Goal: Transaction & Acquisition: Purchase product/service

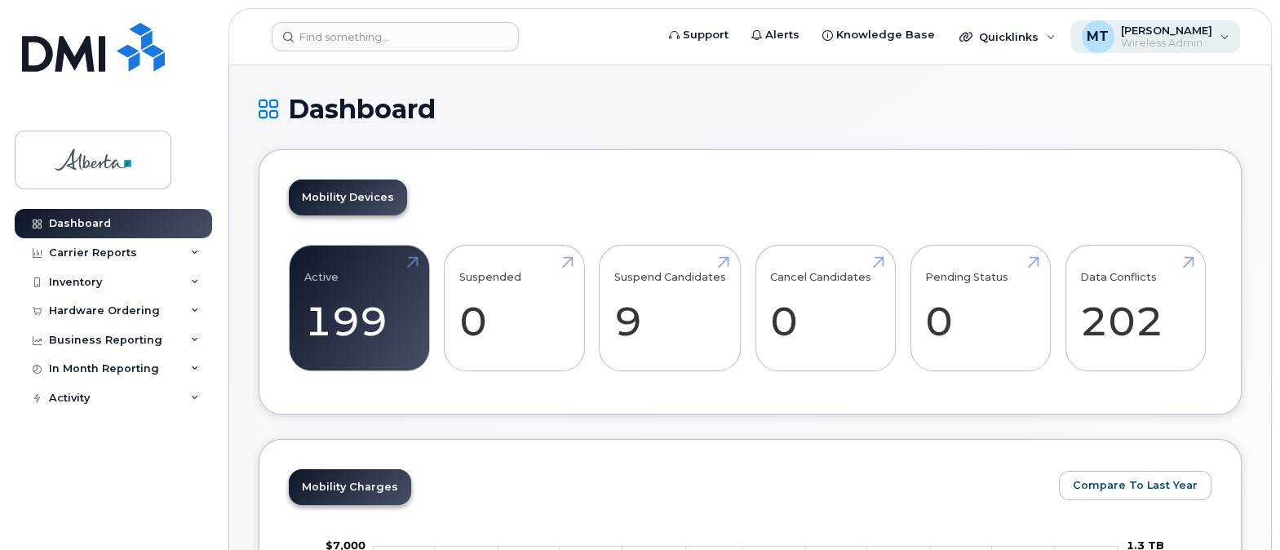
click at [1222, 34] on div "MT Miriam Tejera Soler Wireless Admin" at bounding box center [1156, 36] width 171 height 33
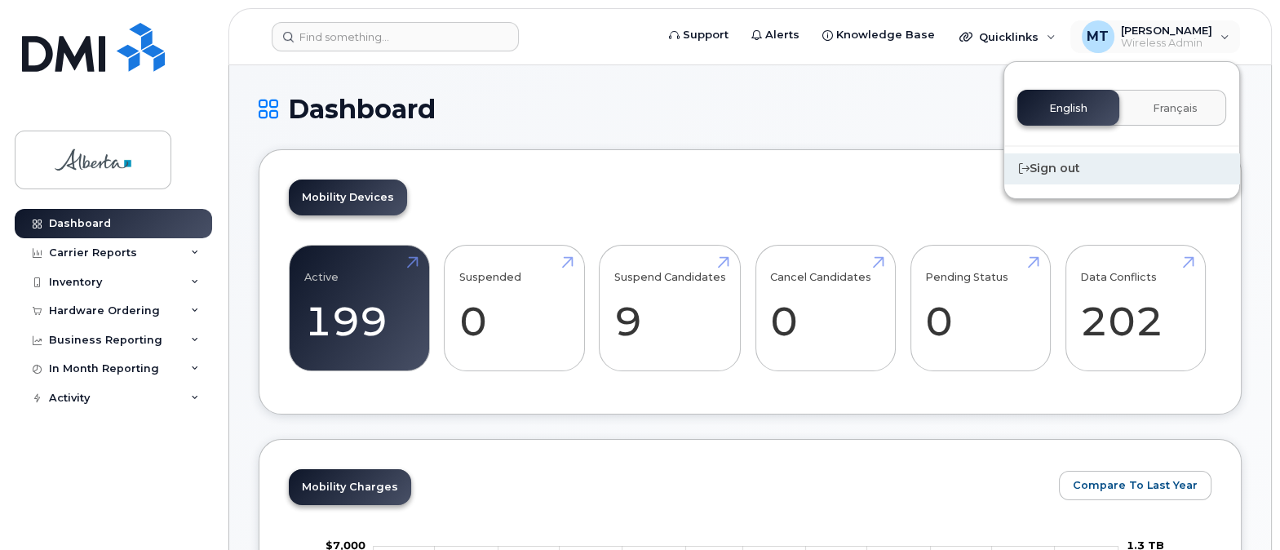
click at [1056, 170] on div "Sign out" at bounding box center [1122, 168] width 235 height 30
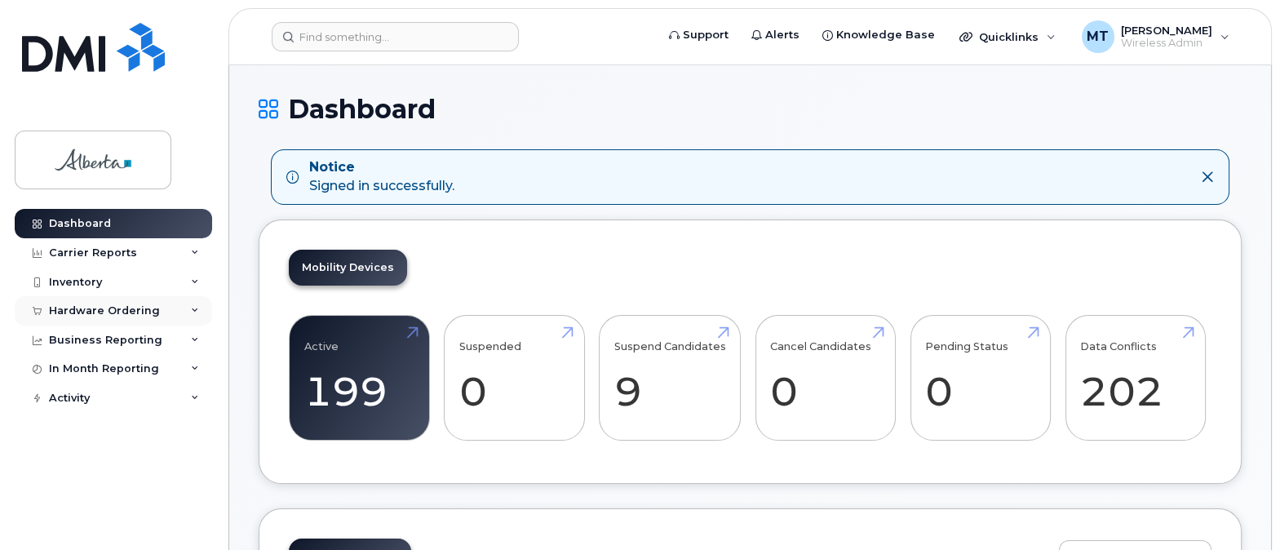
click at [122, 309] on div "Hardware Ordering" at bounding box center [104, 310] width 111 height 13
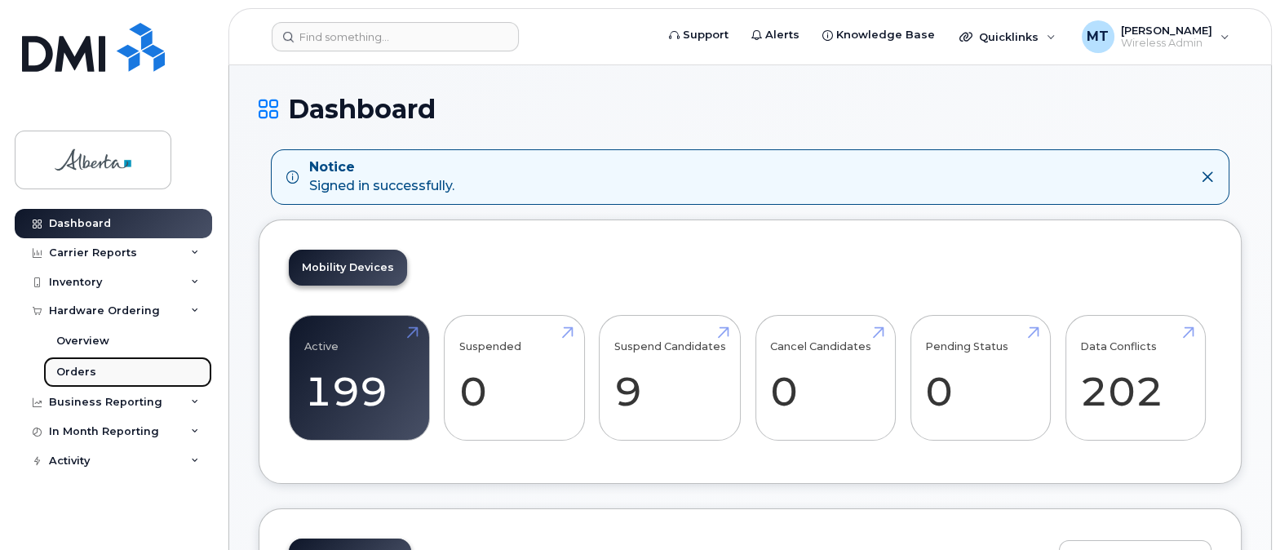
click at [82, 368] on div "Orders" at bounding box center [76, 372] width 40 height 15
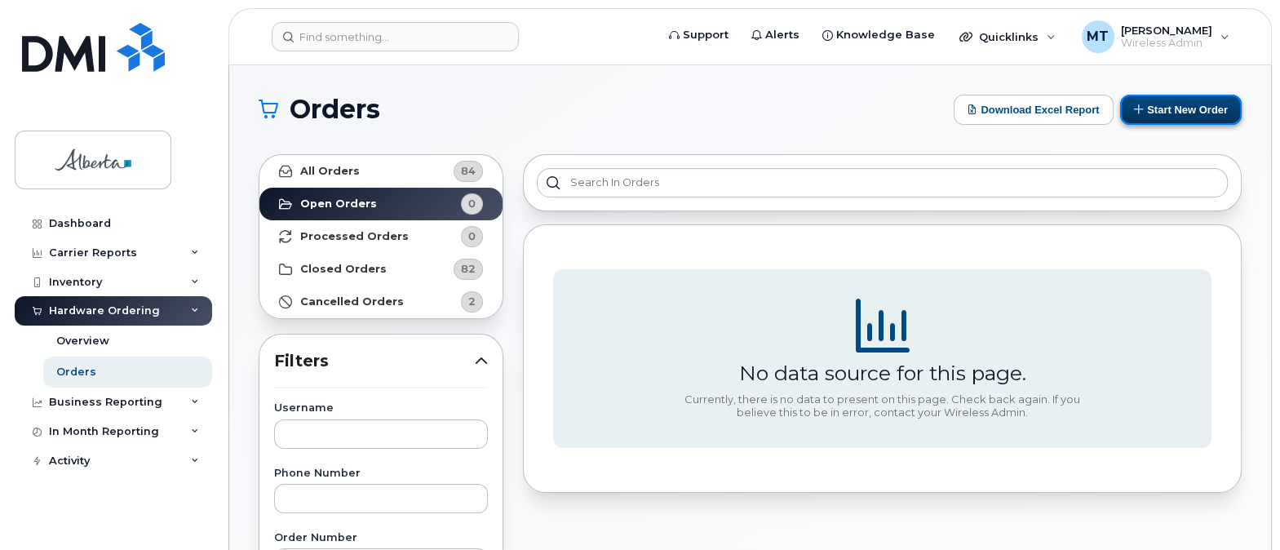
click at [1169, 108] on button "Start New Order" at bounding box center [1181, 110] width 122 height 30
click at [1182, 104] on button "Start New Order" at bounding box center [1181, 110] width 122 height 30
click at [1183, 99] on button "Start New Order" at bounding box center [1181, 110] width 122 height 30
click at [1182, 104] on button "Start New Order" at bounding box center [1181, 110] width 122 height 30
click at [1151, 100] on button "Start New Order" at bounding box center [1181, 110] width 122 height 30
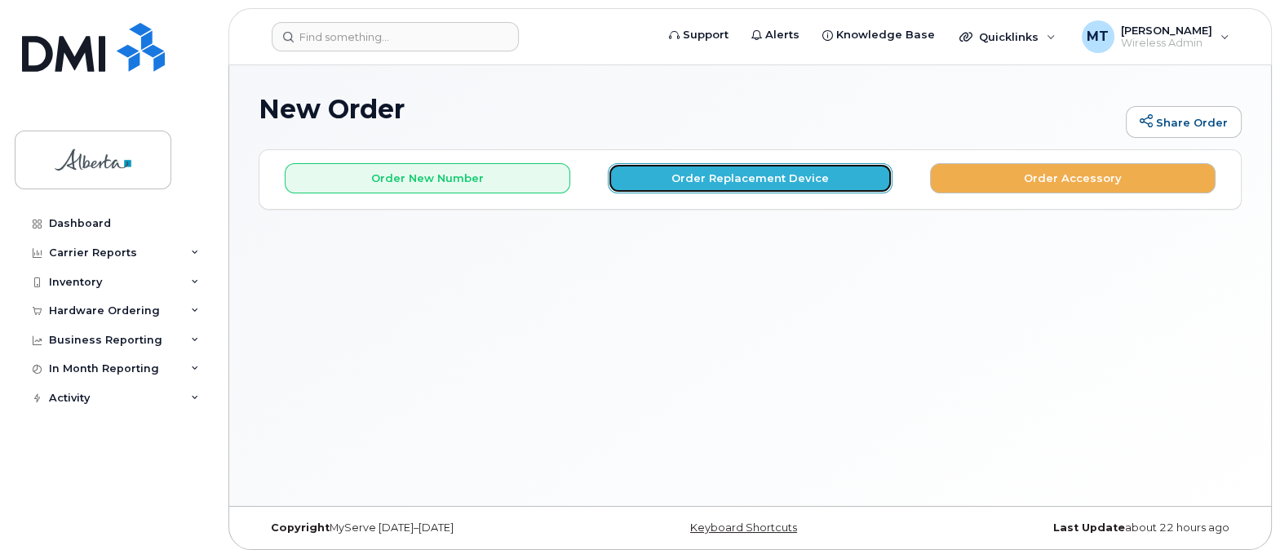
click at [772, 174] on button "Order Replacement Device" at bounding box center [751, 178] width 286 height 30
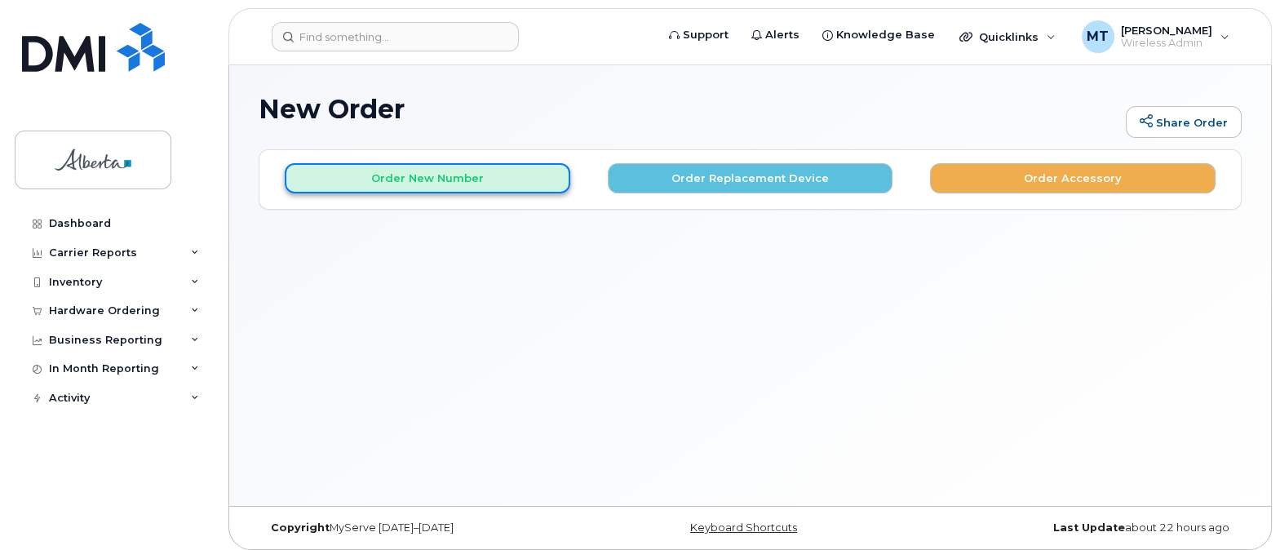
click at [485, 180] on button "Order New Number" at bounding box center [428, 178] width 286 height 30
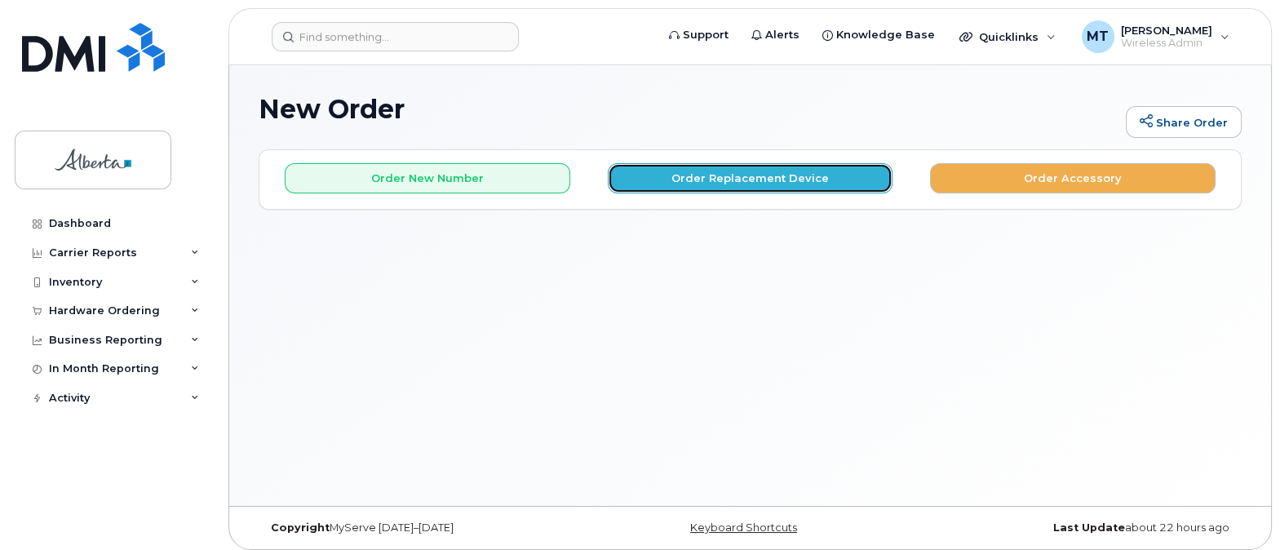
click at [716, 175] on button "Order Replacement Device" at bounding box center [751, 178] width 286 height 30
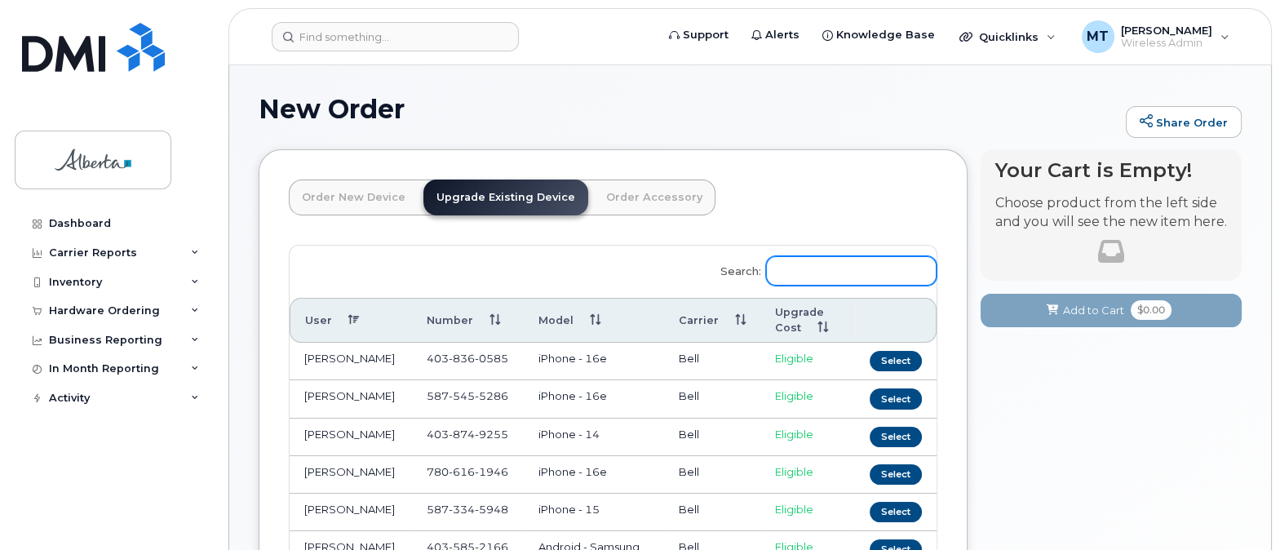
click at [798, 267] on input "Search:" at bounding box center [851, 270] width 171 height 29
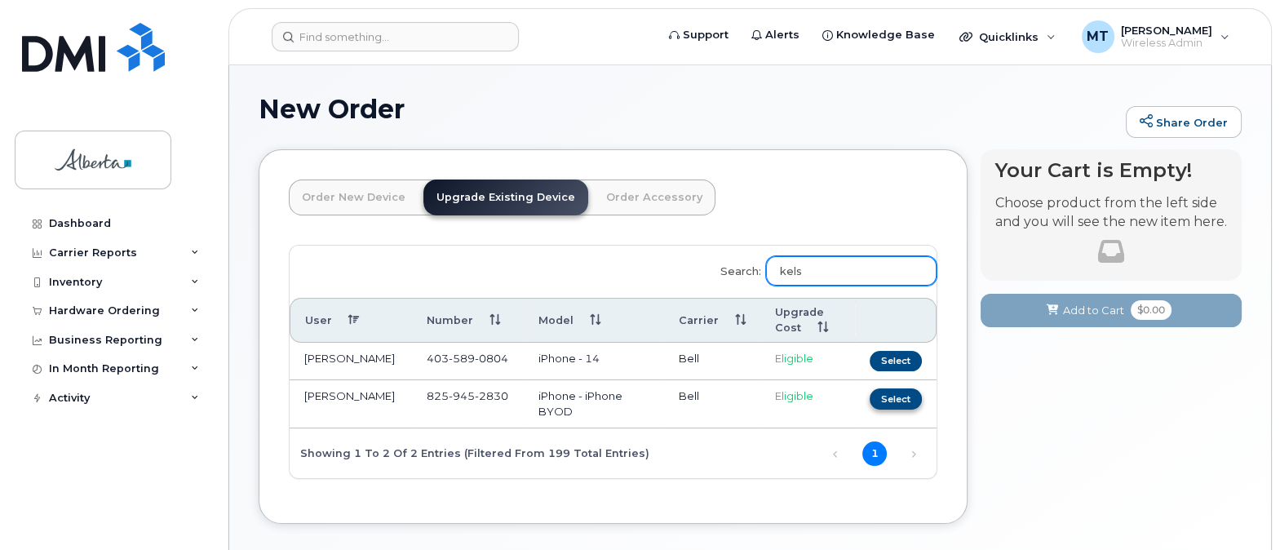
type input "kels"
click at [885, 395] on button "Select" at bounding box center [896, 398] width 52 height 20
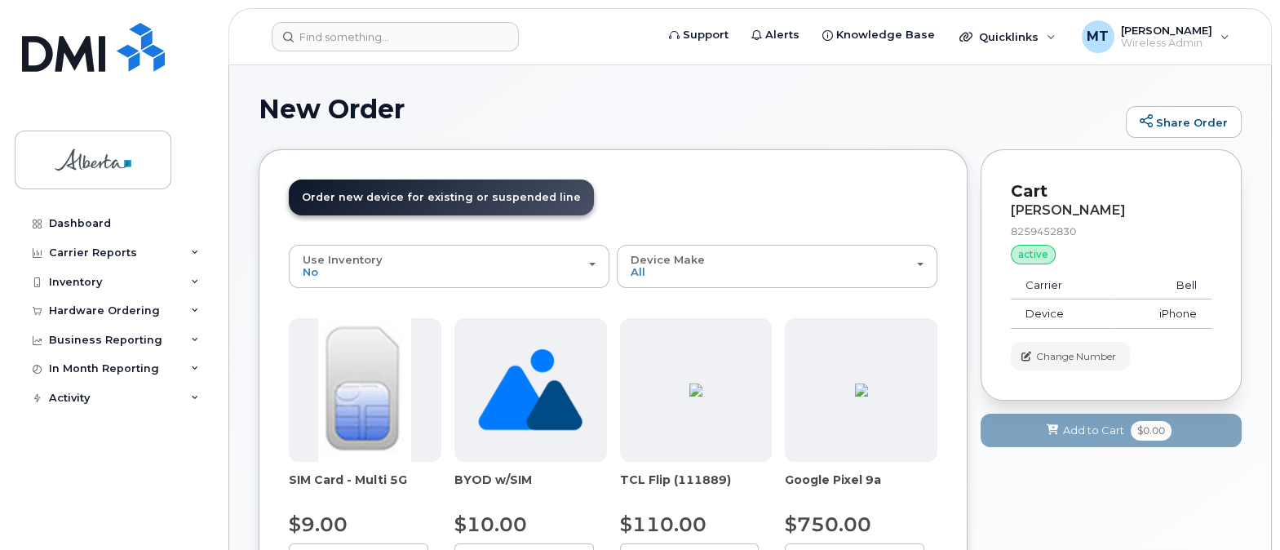
click at [1252, 455] on div "New Order Share Order × Share This Order If you want to allow others to create …" at bounding box center [750, 547] width 1042 height 964
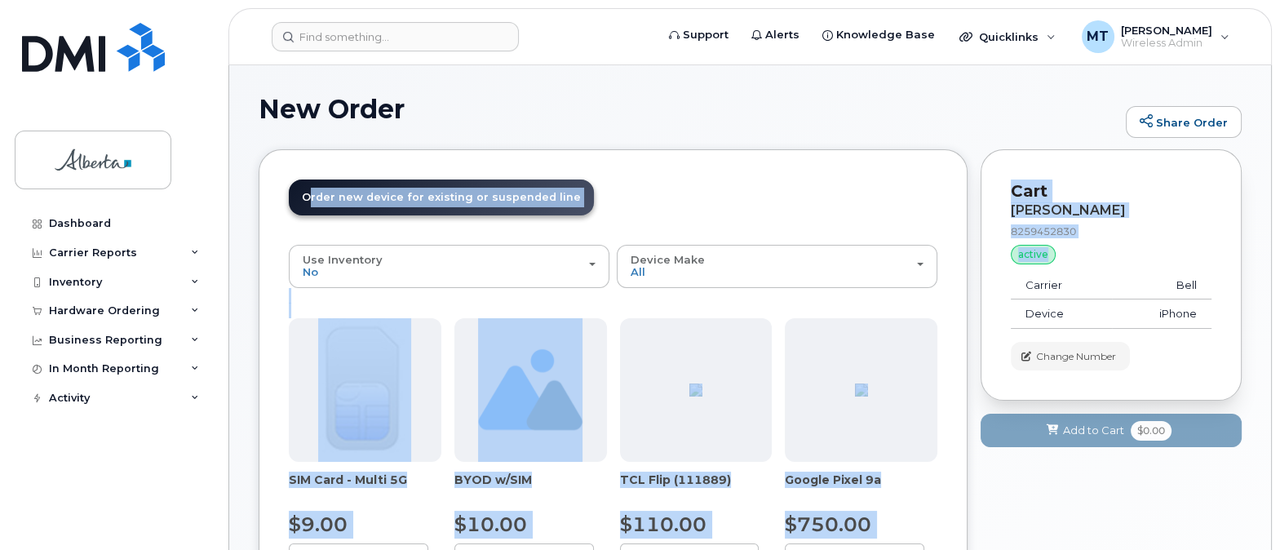
drag, startPoint x: 1278, startPoint y: 127, endPoint x: 890, endPoint y: 345, distance: 444.7
click at [1274, 267] on body "Support Alerts Knowledge Base Quicklinks Suspend / Cancel Device Change SIM Car…" at bounding box center [640, 540] width 1280 height 1081
click at [929, 494] on span "Google Pixel 9a" at bounding box center [861, 488] width 153 height 33
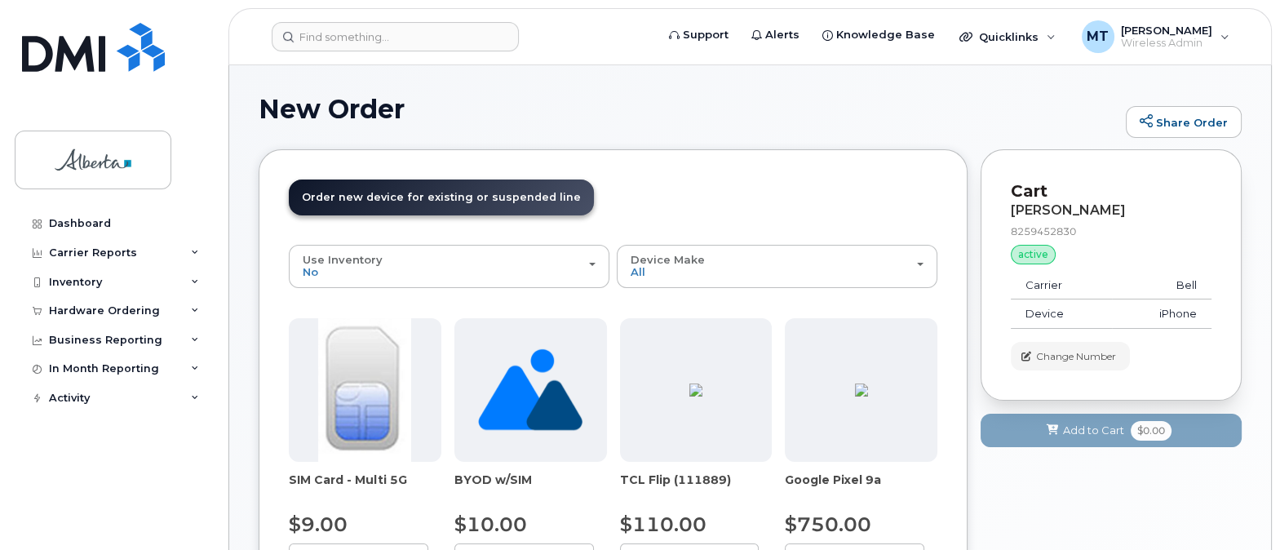
drag, startPoint x: 1055, startPoint y: 481, endPoint x: 1048, endPoint y: 488, distance: 9.8
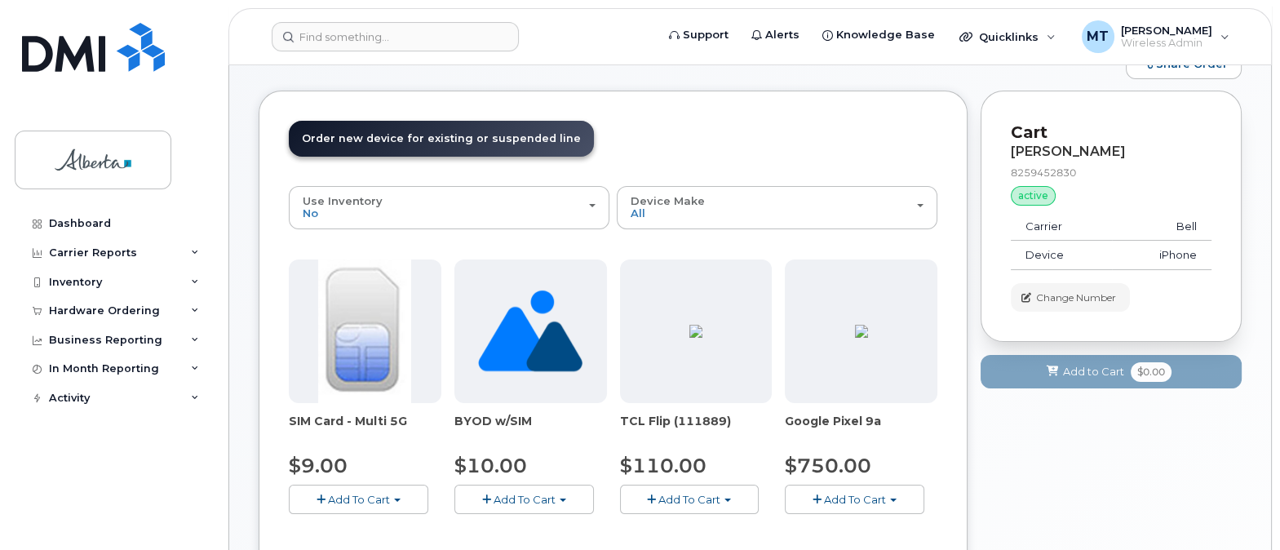
scroll to position [44, 0]
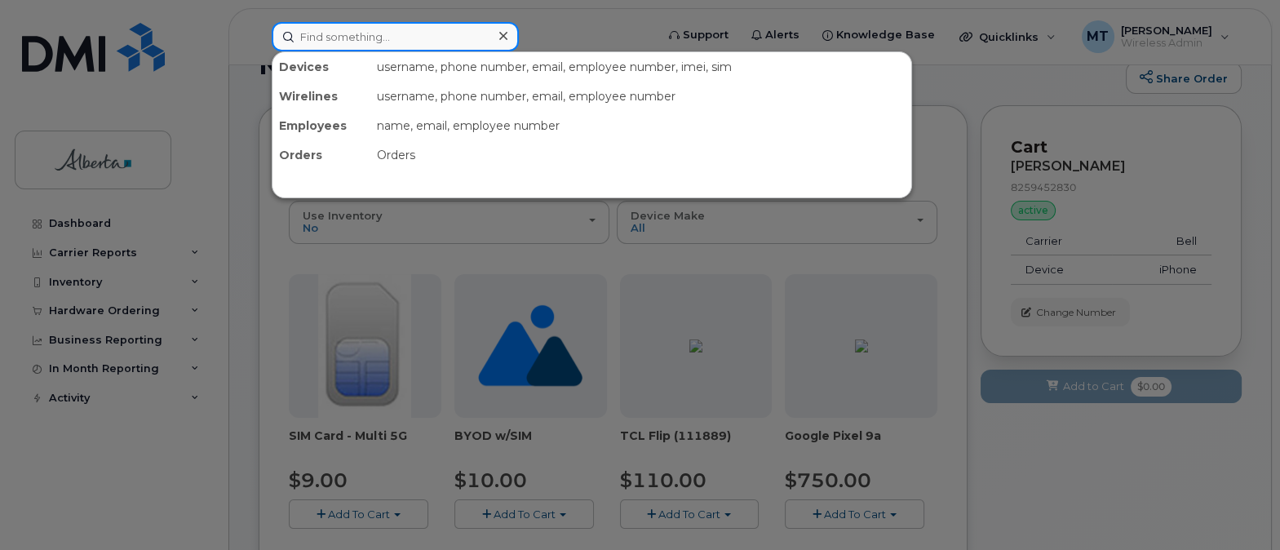
click at [340, 39] on input at bounding box center [395, 36] width 247 height 29
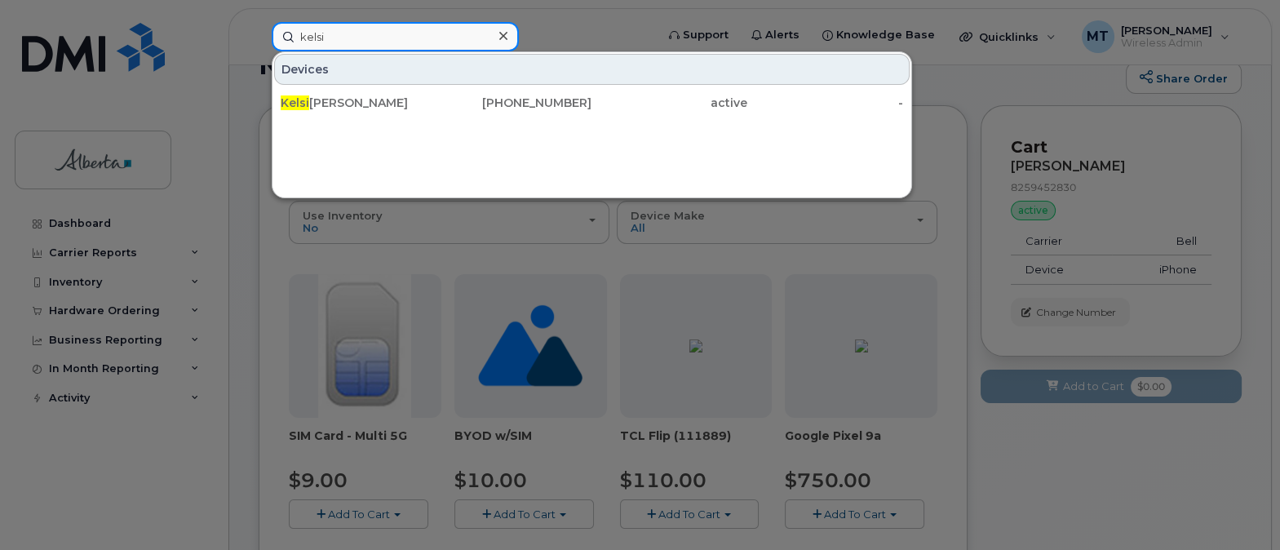
type input "kelsi"
click at [500, 29] on icon at bounding box center [503, 35] width 8 height 13
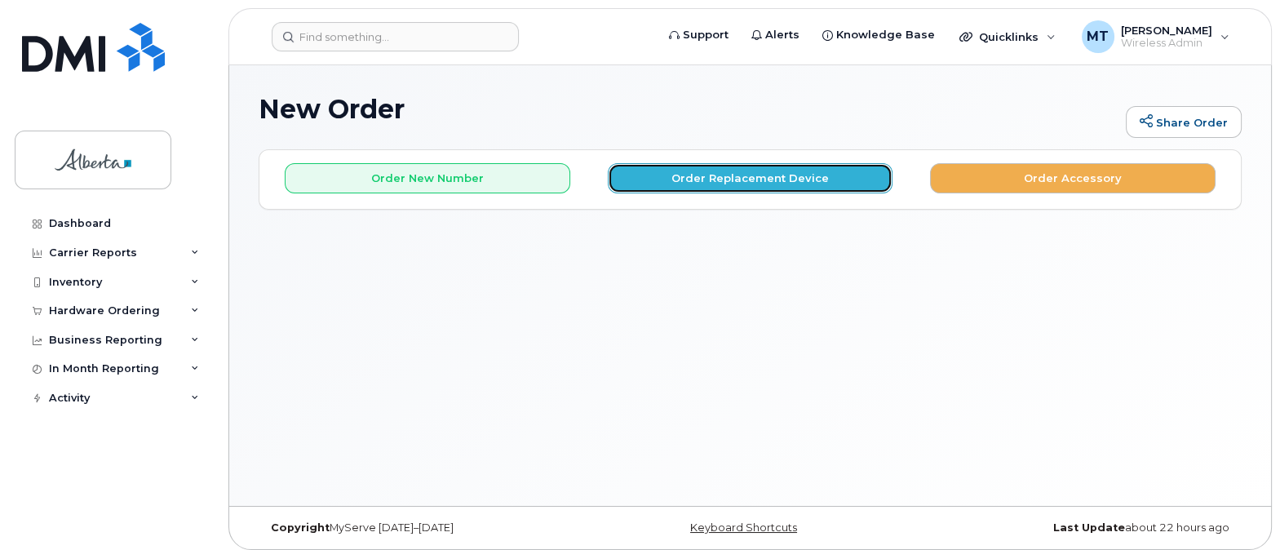
click at [728, 180] on button "Order Replacement Device" at bounding box center [751, 178] width 286 height 30
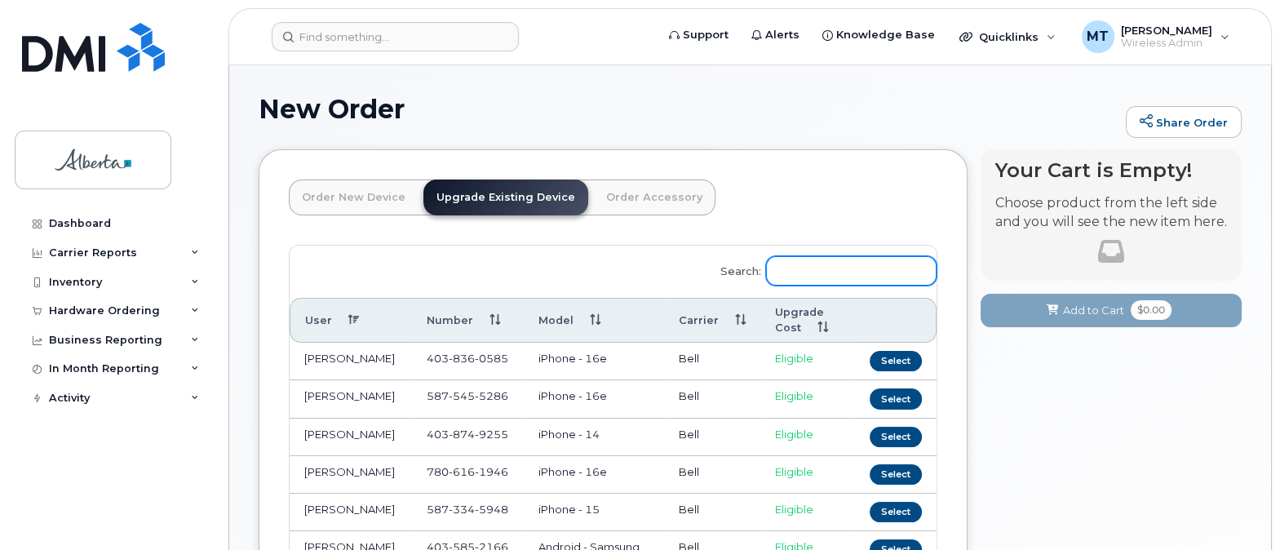
click at [790, 266] on input "Search:" at bounding box center [851, 270] width 171 height 29
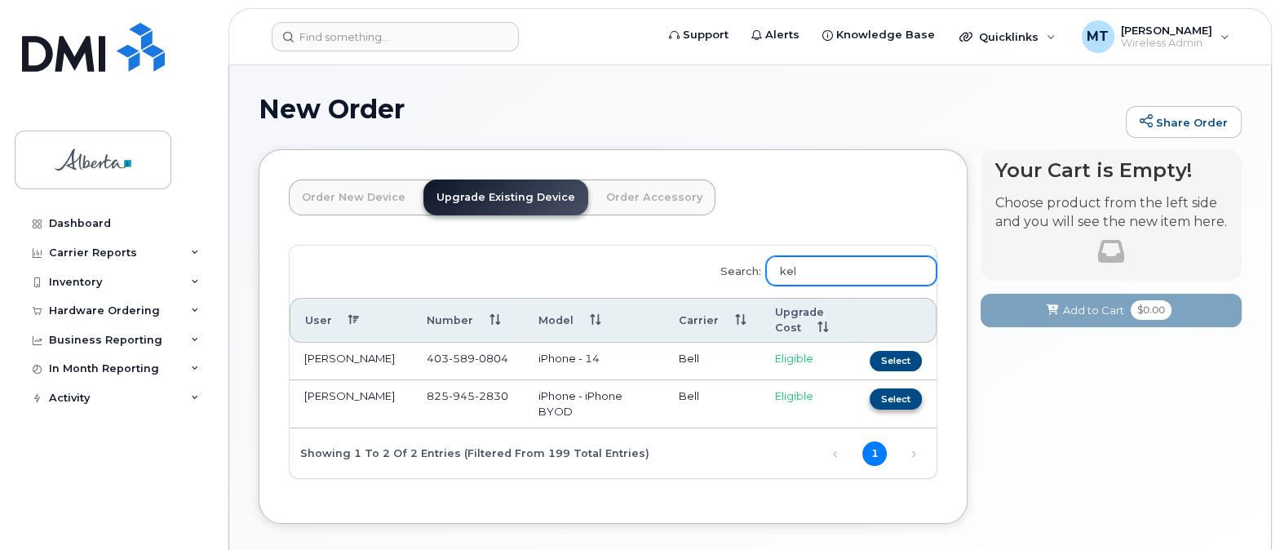
type input "kel"
click at [901, 393] on button "Select" at bounding box center [896, 398] width 52 height 20
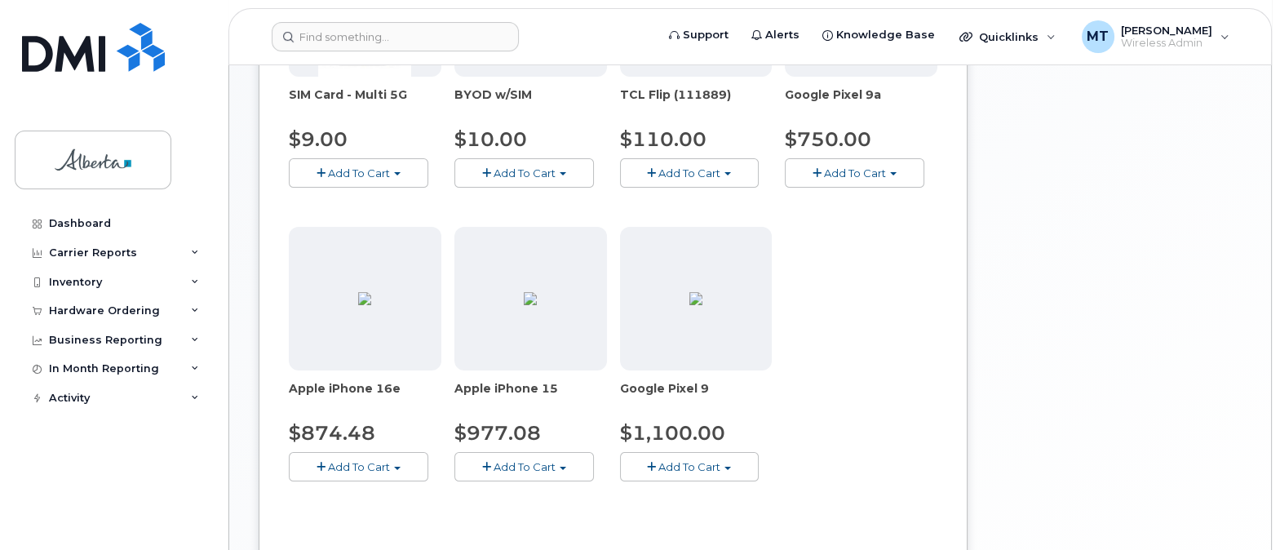
scroll to position [408, 0]
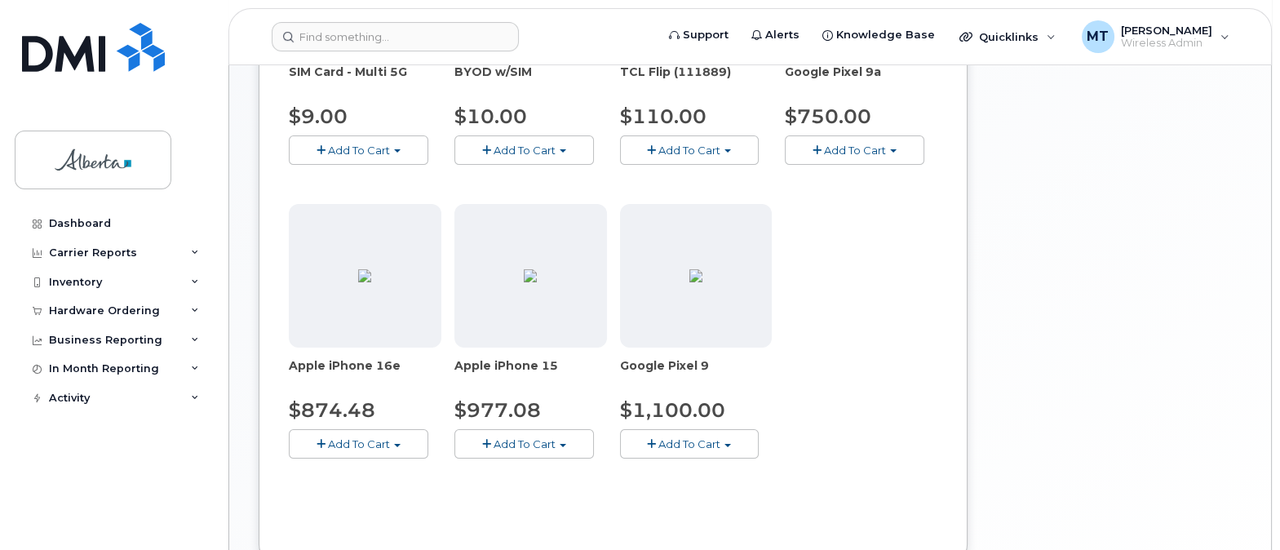
click at [362, 439] on span "Add To Cart" at bounding box center [359, 443] width 62 height 13
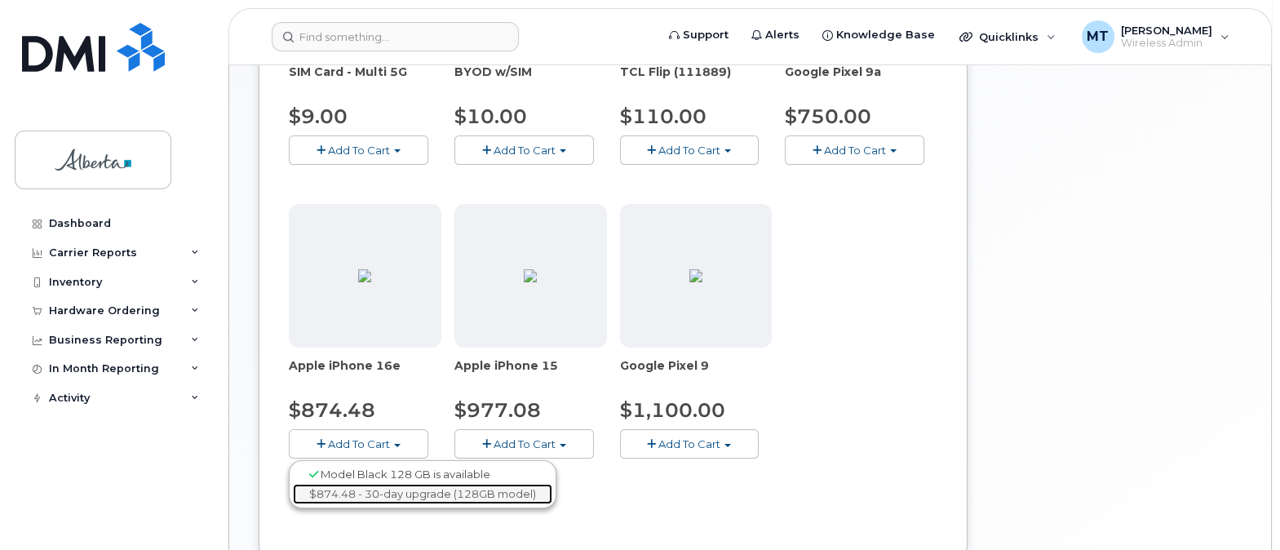
click at [368, 490] on link "$874.48 - 30-day upgrade (128GB model)" at bounding box center [423, 494] width 260 height 20
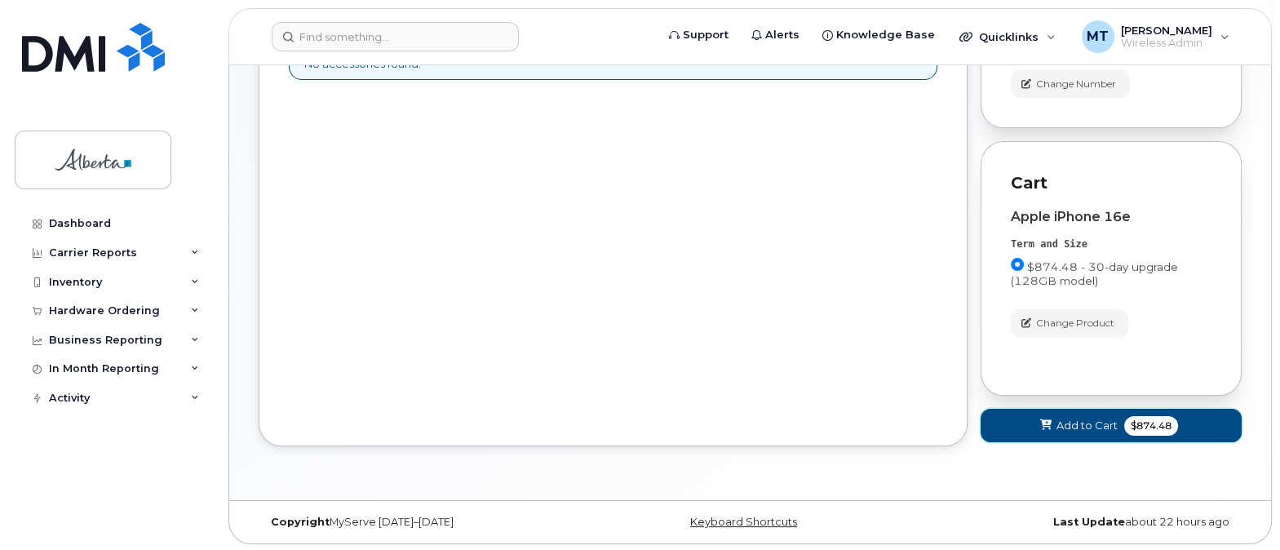
click at [1072, 419] on span "Add to Cart" at bounding box center [1087, 426] width 61 height 16
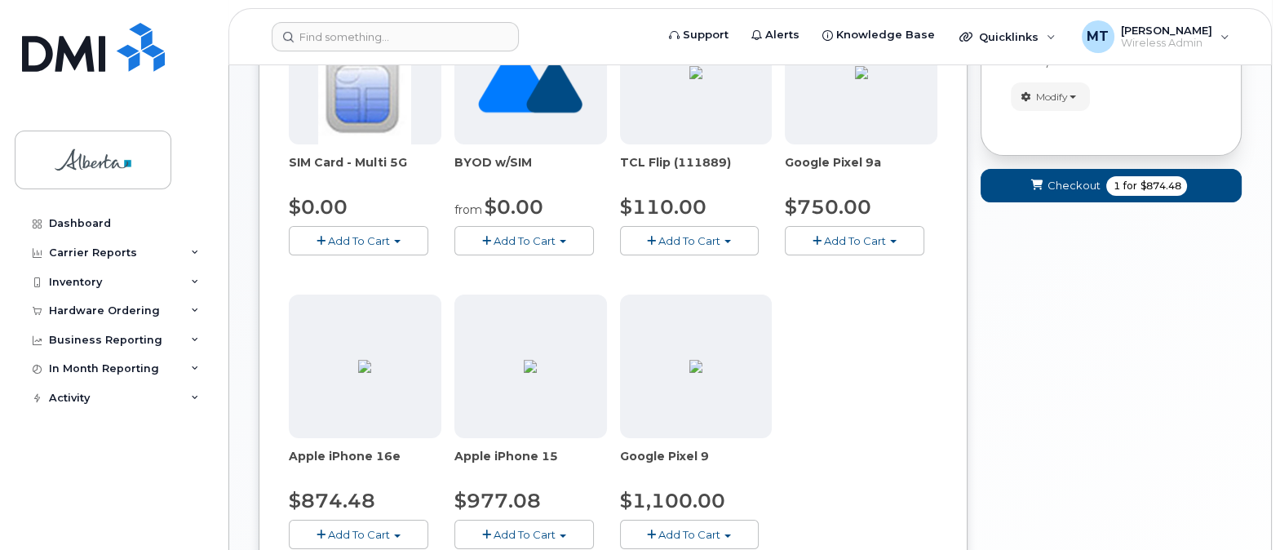
scroll to position [286, 0]
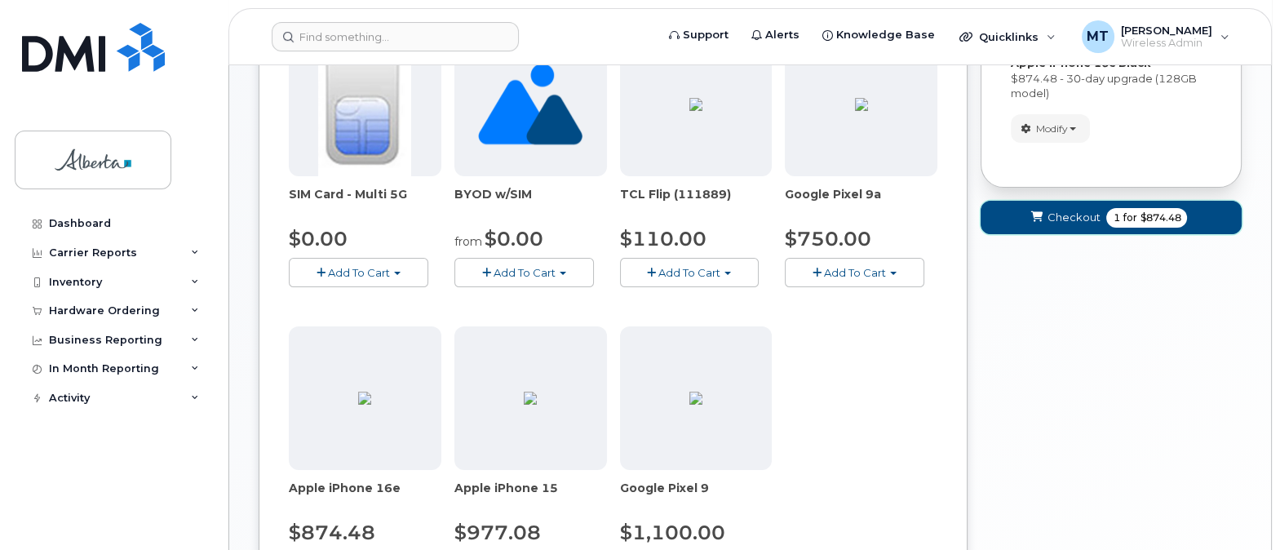
click at [1068, 213] on span "Checkout" at bounding box center [1073, 218] width 53 height 16
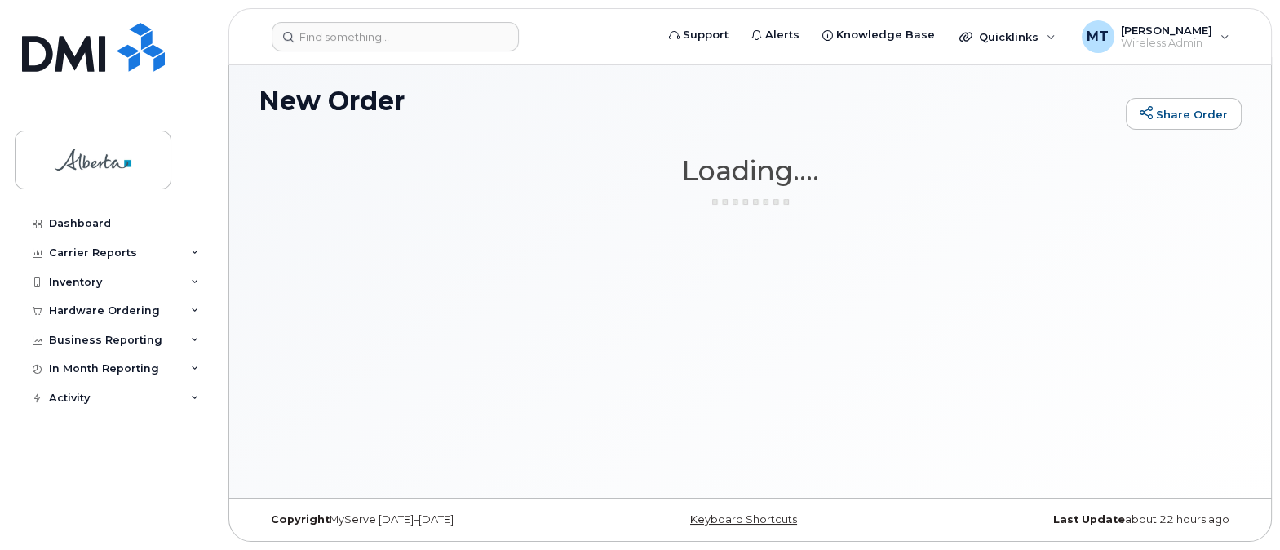
scroll to position [7, 0]
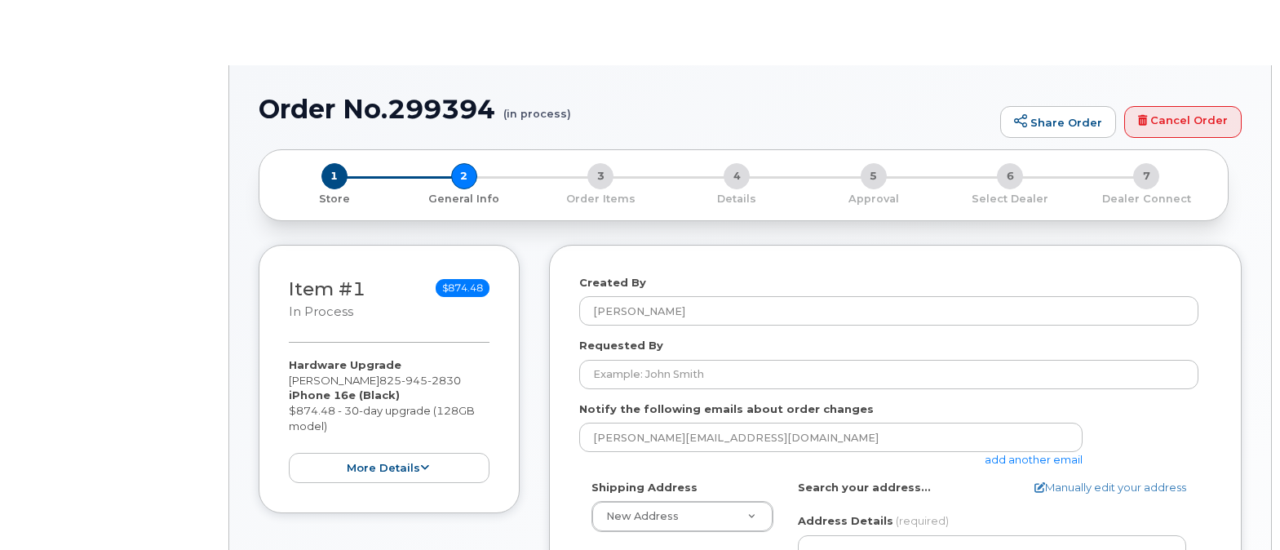
select select
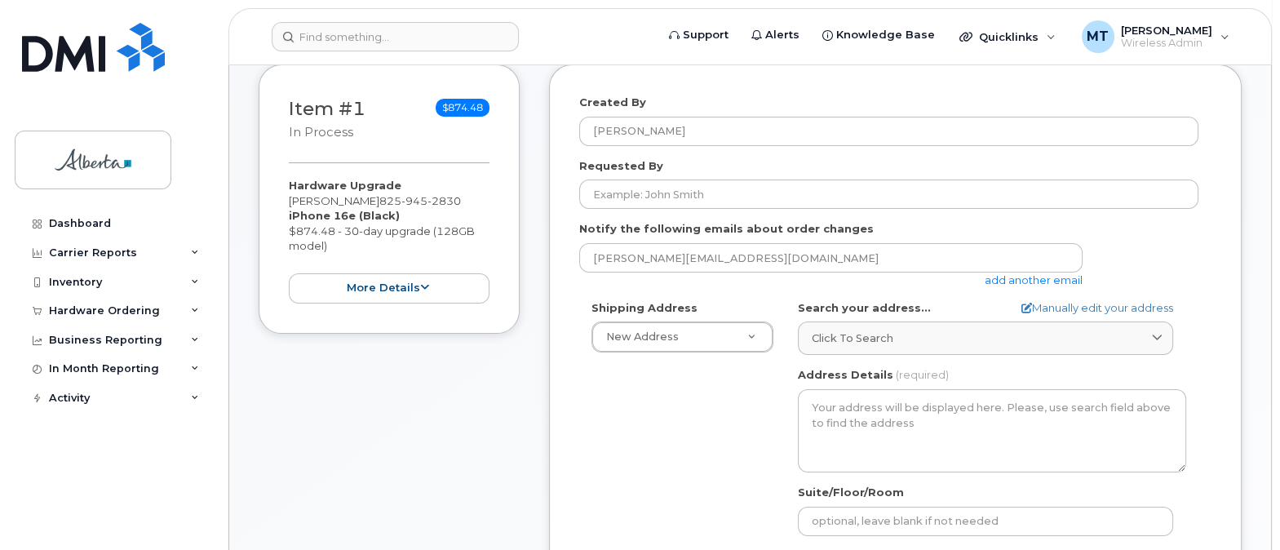
scroll to position [259, 0]
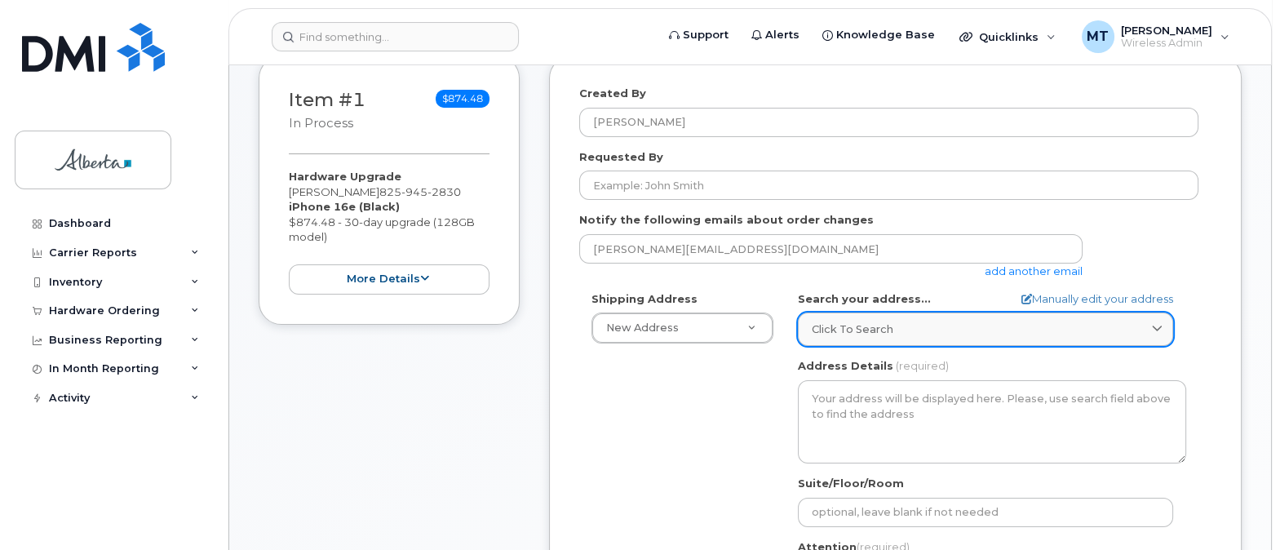
click at [845, 327] on span "Click to search" at bounding box center [853, 330] width 82 height 16
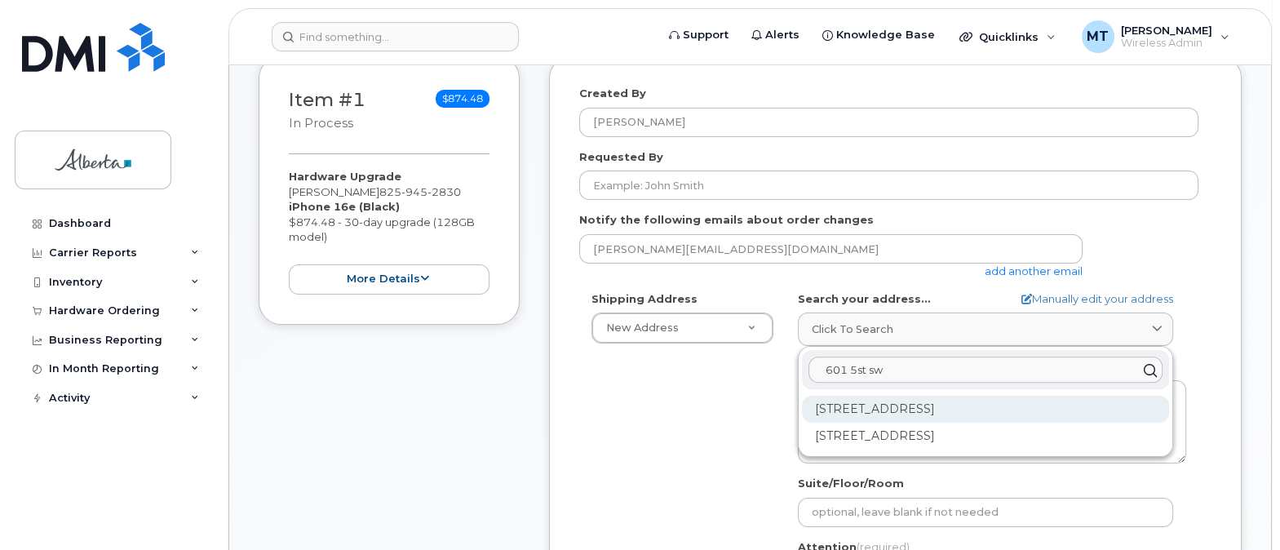
type input "601 5st sw"
click at [903, 407] on div "[STREET_ADDRESS]" at bounding box center [985, 409] width 367 height 27
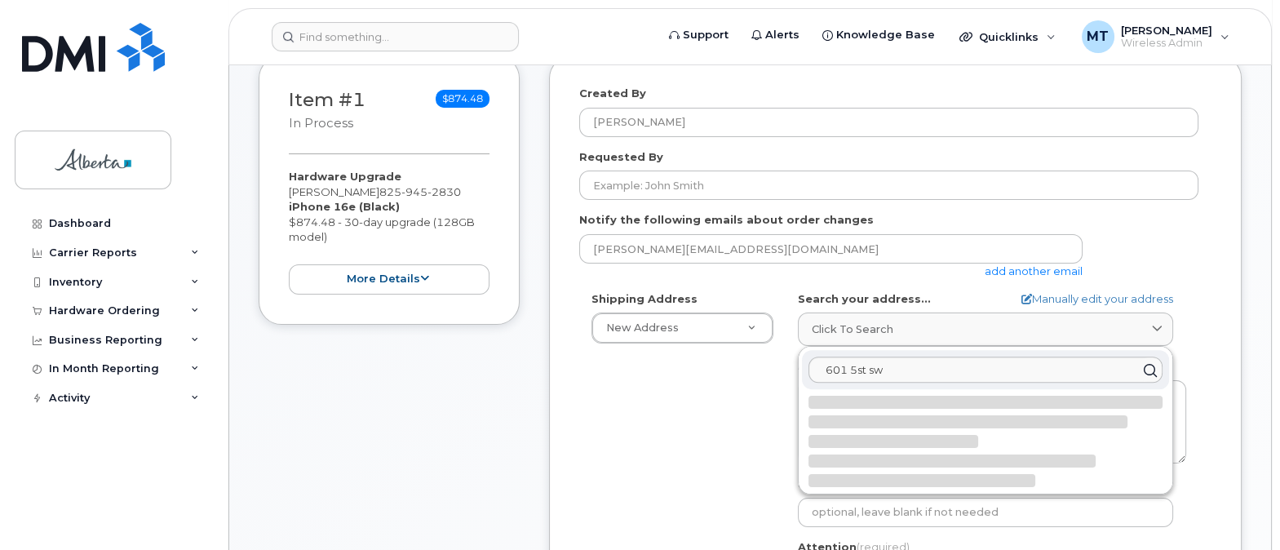
select select
type textarea "[STREET_ADDRESS]"
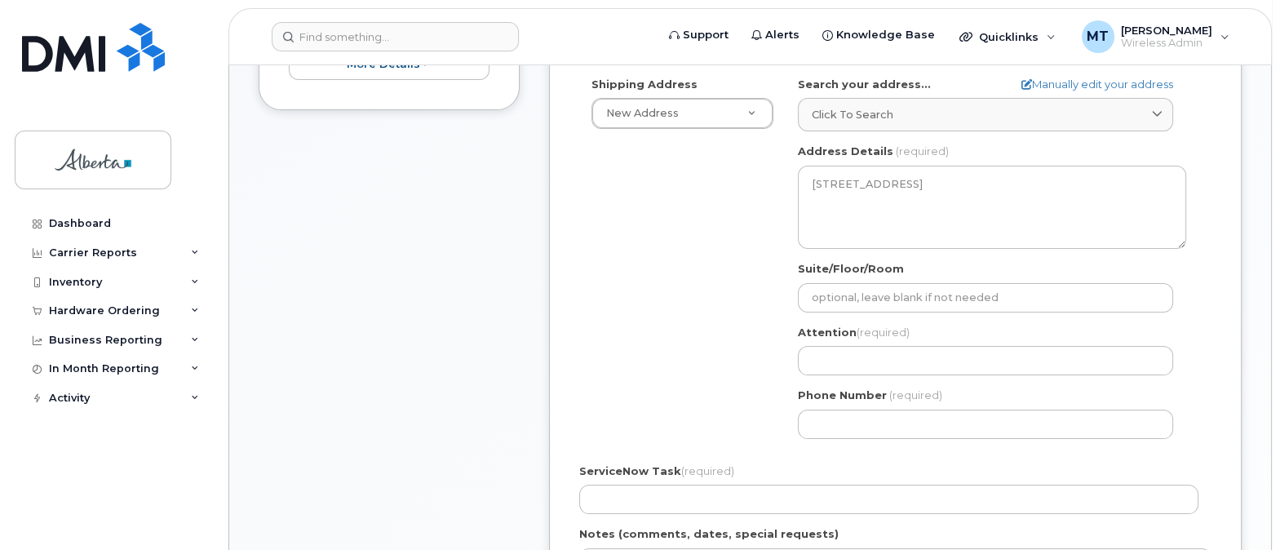
scroll to position [474, 0]
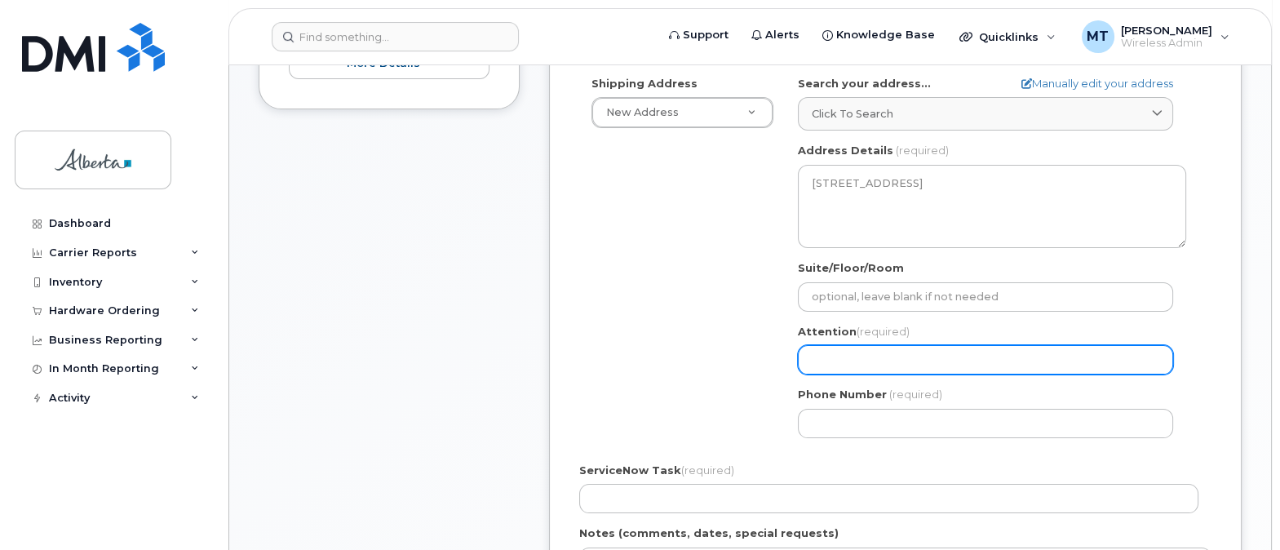
click at [848, 360] on input "Attention (required)" at bounding box center [985, 359] width 375 height 29
select select
type input "K"
select select
type input "Ke"
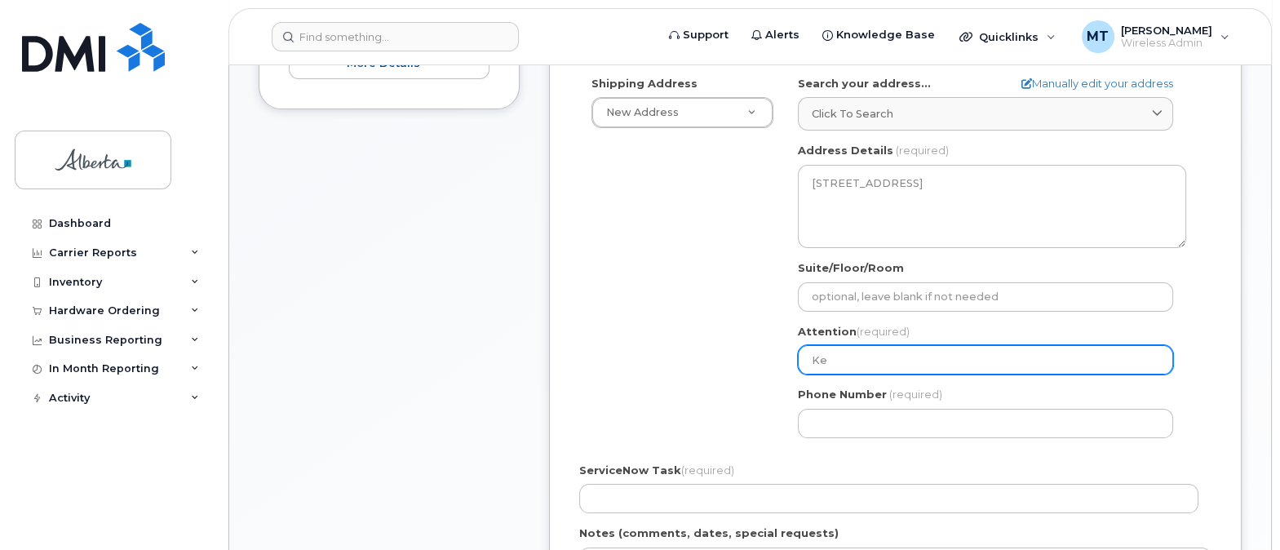
select select
type input "Kel"
select select
type input "Kels"
select select
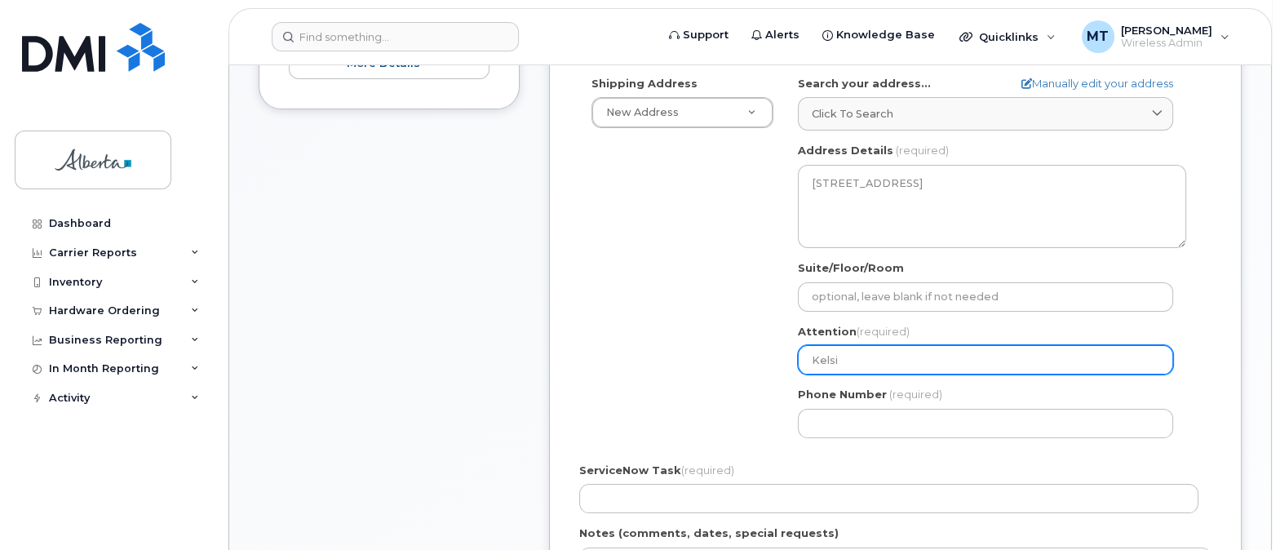
type input "Kelsi"
click at [846, 359] on input "Kelsi" at bounding box center [985, 359] width 375 height 29
select select
type input "Kelsi S"
select select
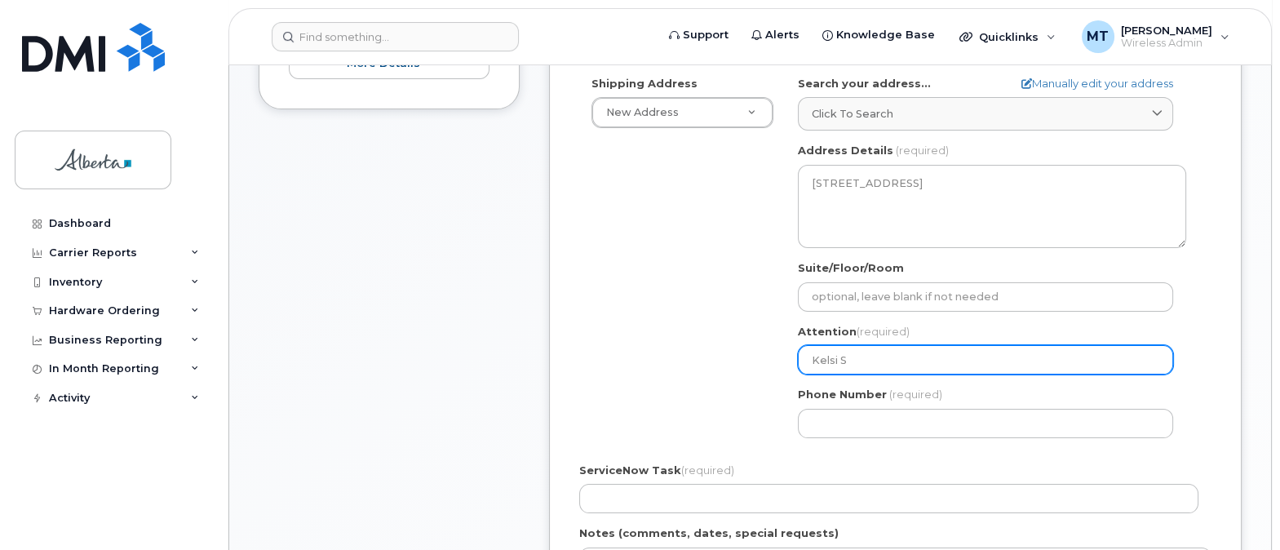
type input "Kelsi Sc"
select select
type input "Kelsi Sch"
select select
type input "Kelsi Schm"
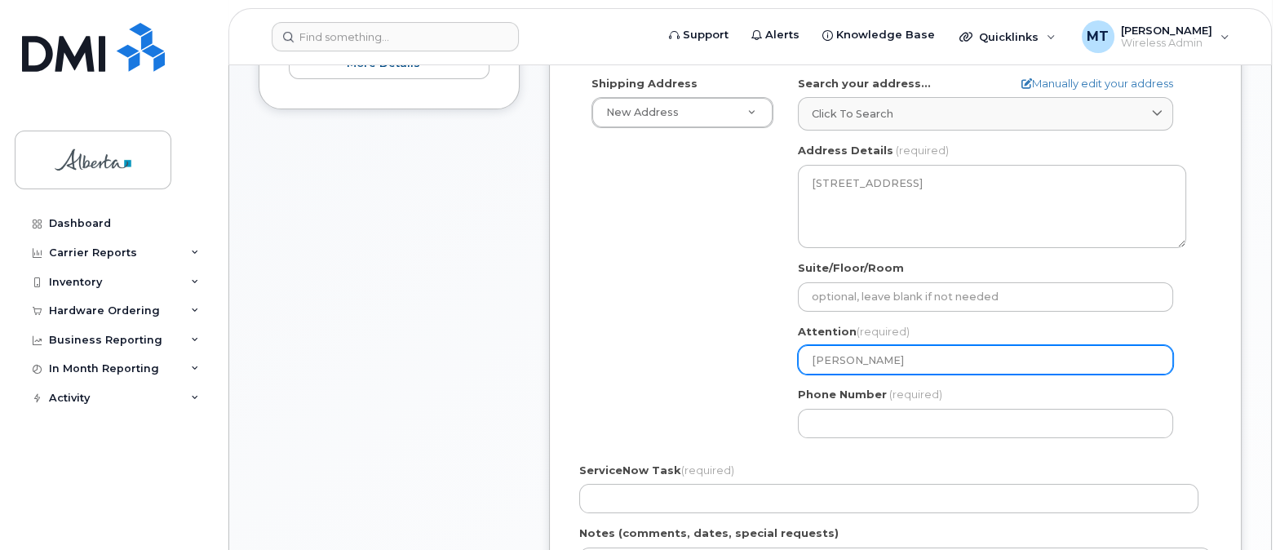
select select
type input "Kelsi Schmi"
select select
type input "Kelsi Schmid"
select select
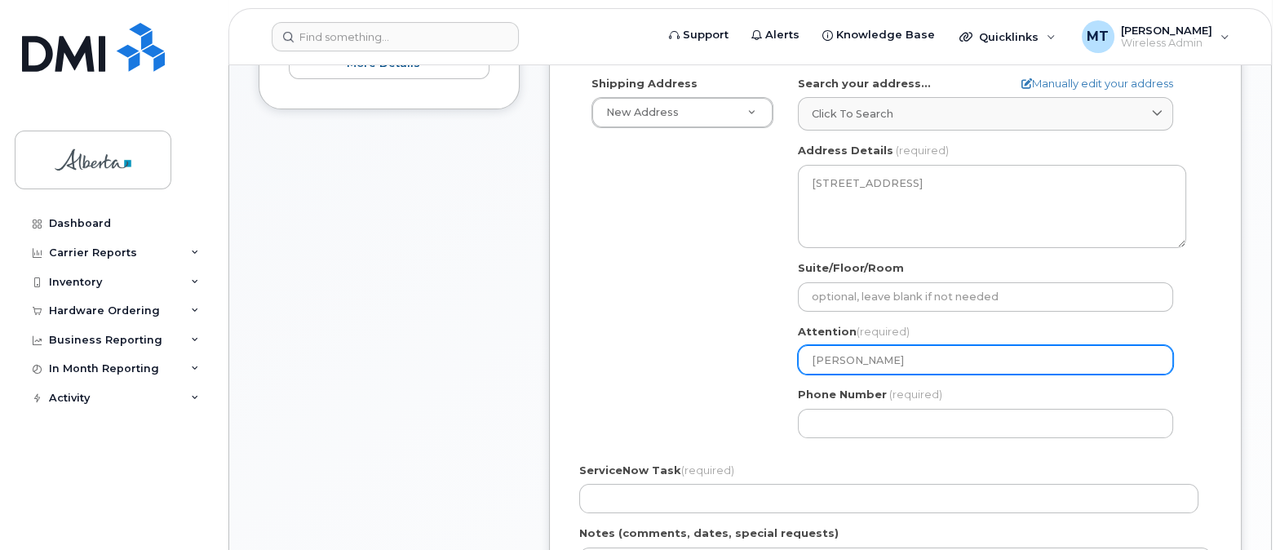
type input "Kelsi Schmide"
select select
type input "[PERSON_NAME]"
select select
type input "Kelsi Schmidek 8"
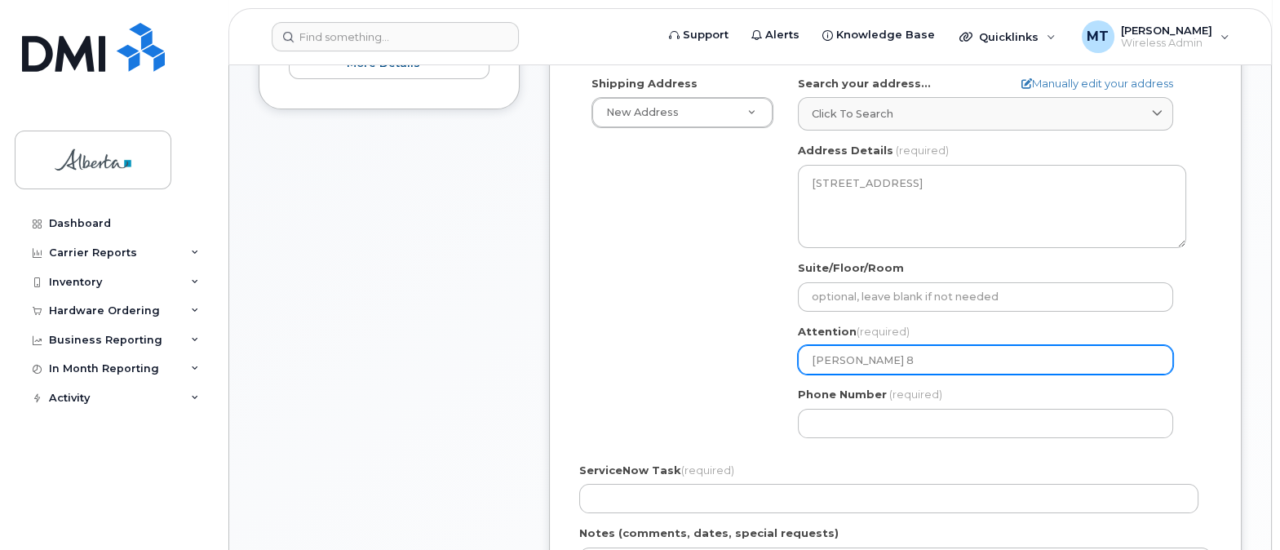
select select
type input "Kelsi Schmidek 82"
select select
type input "Kelsi Schmidek 825"
select select
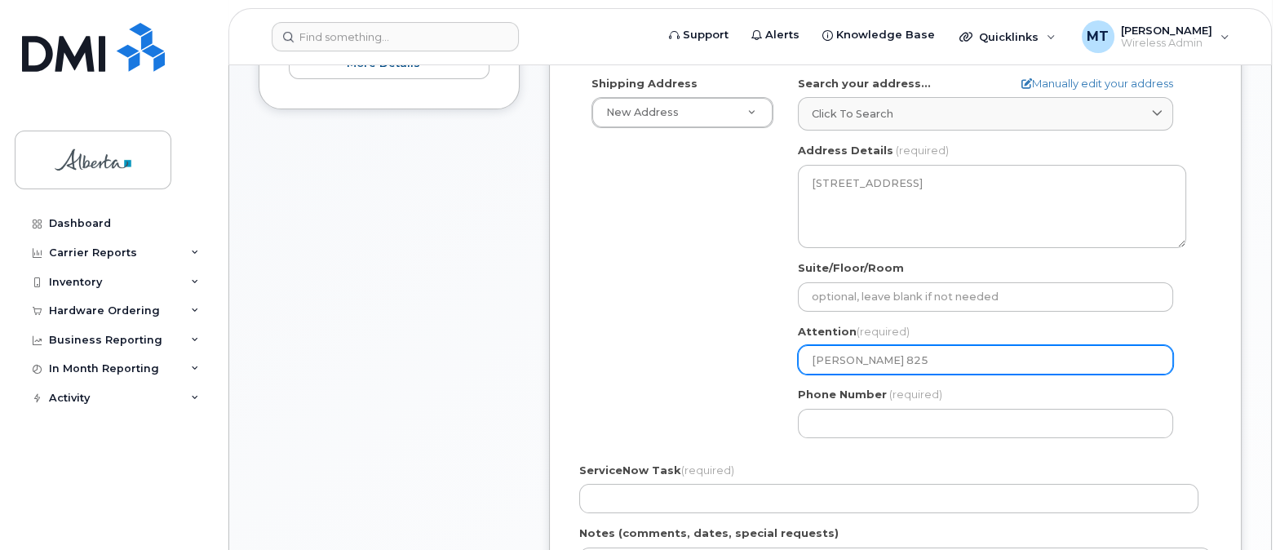
type input "Kelsi Schmidek 825-"
select select
type input "Kelsi Schmidek 825-9"
select select
type input "Kelsi Schmidek 825-94"
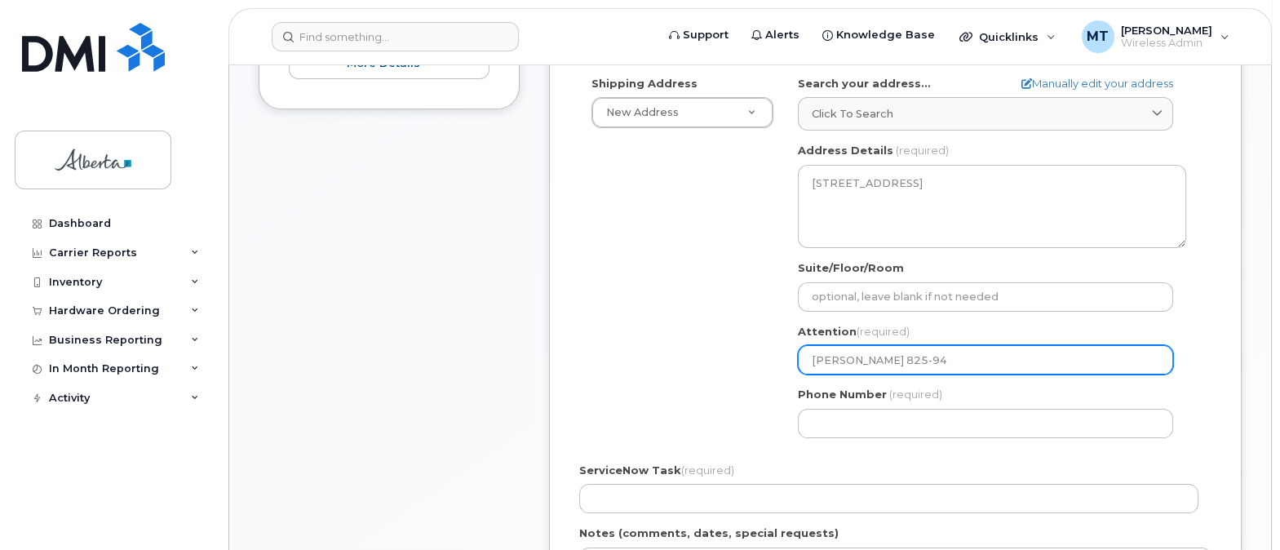
select select
type input "Kelsi Schmidek 825-945"
select select
type input "Kelsi Schmidek 825-945-"
select select
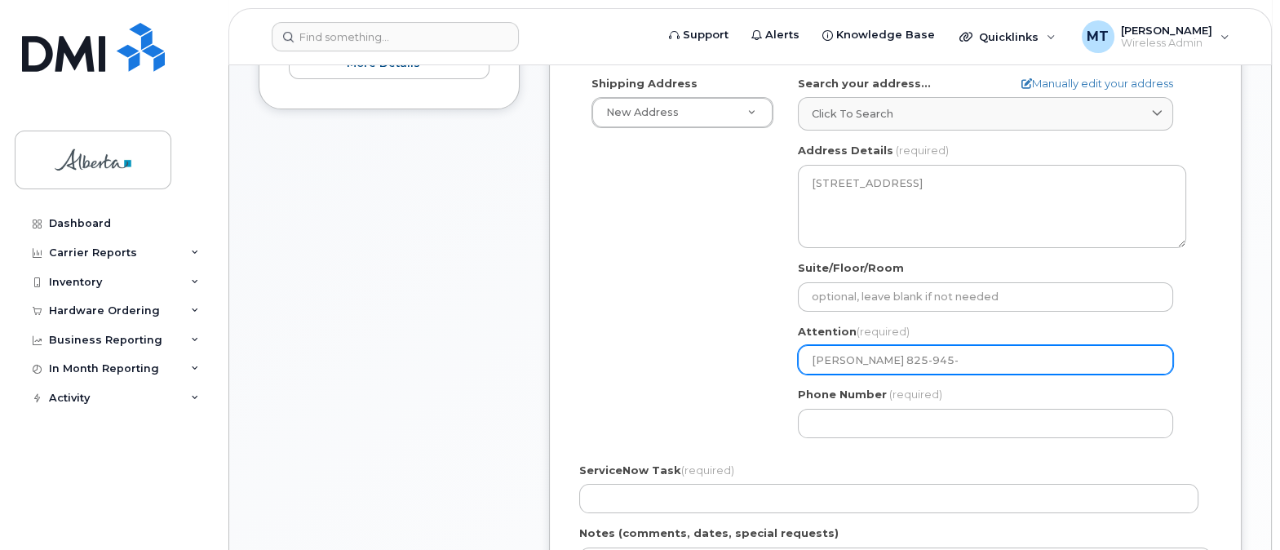
type input "Kelsi Schmidek 825-945-2"
select select
type input "Kelsi Schmidek 825-945-28"
select select
type input "Kelsi Schmidek 825-945-283"
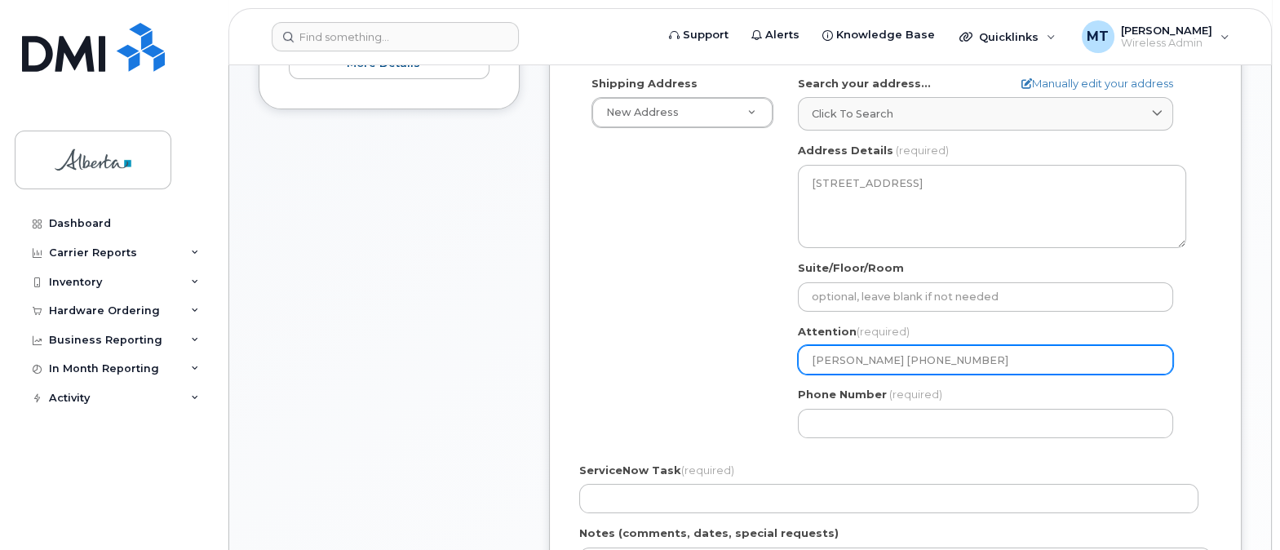
select select
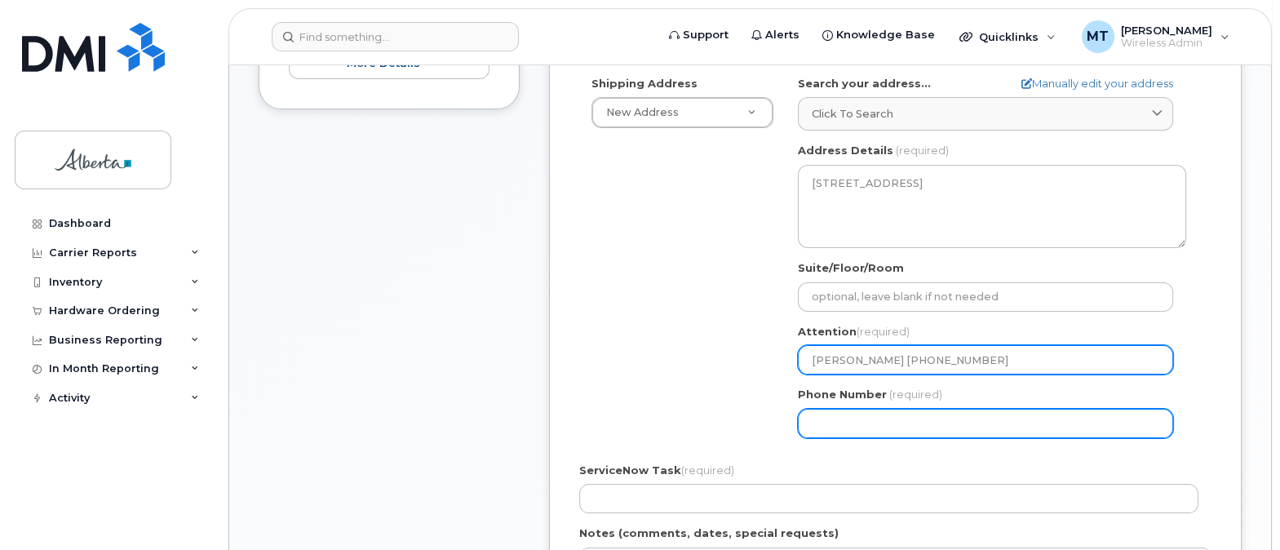
type input "[PERSON_NAME] [PHONE_NUMBER]"
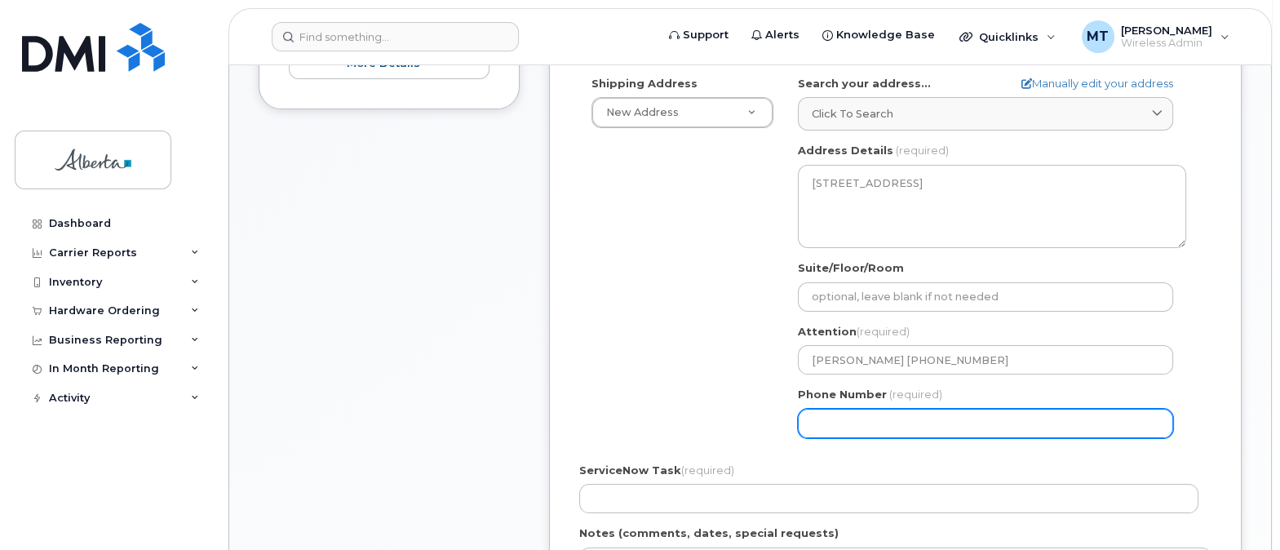
click at [833, 421] on input "Phone Number" at bounding box center [985, 423] width 375 height 29
type input "825945283"
select select
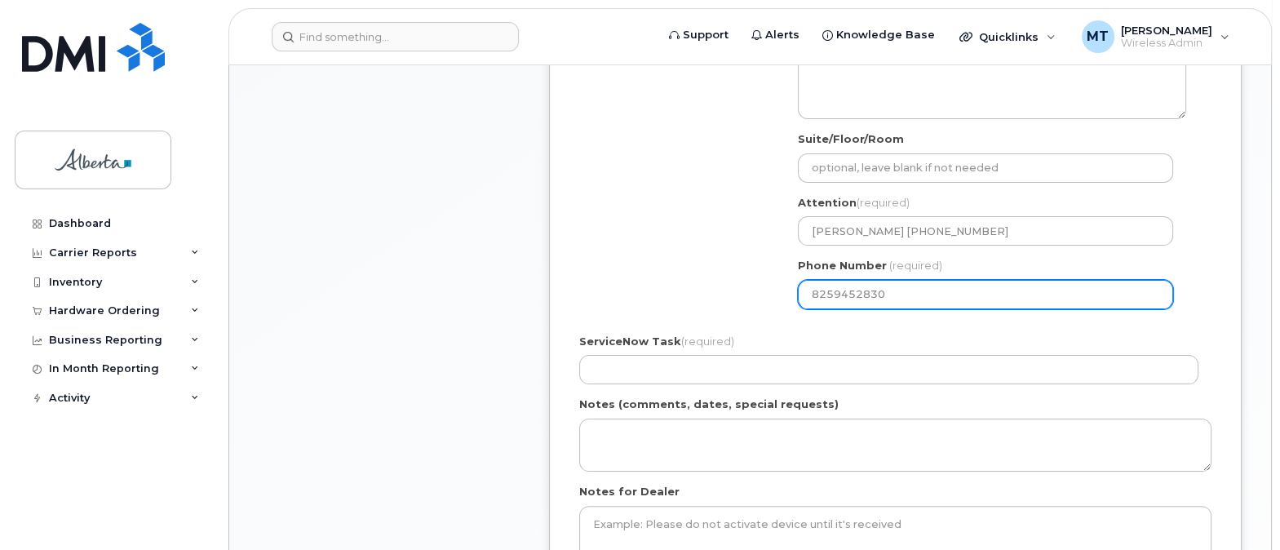
scroll to position [607, 0]
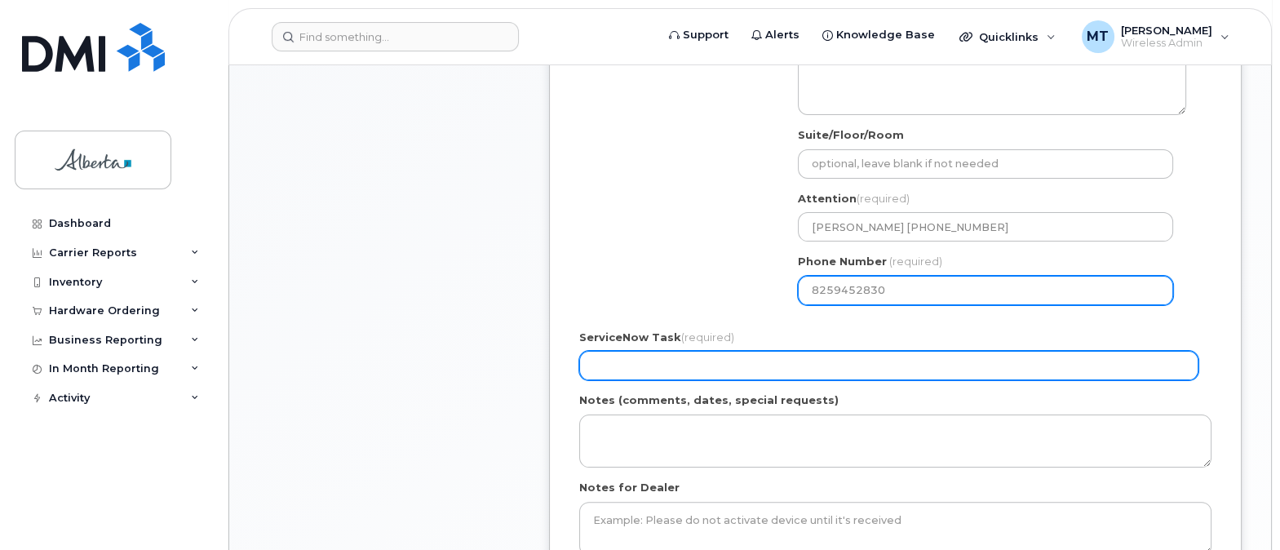
type input "8259452830"
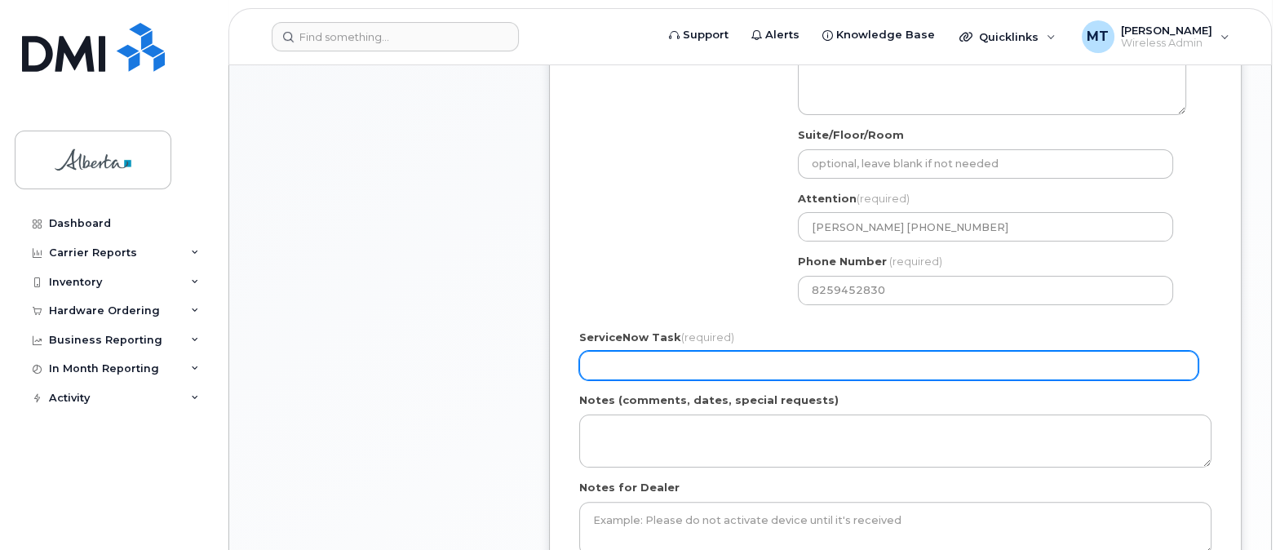
click at [599, 369] on input "ServiceNow Task (required)" at bounding box center [888, 365] width 619 height 29
type input "n/a"
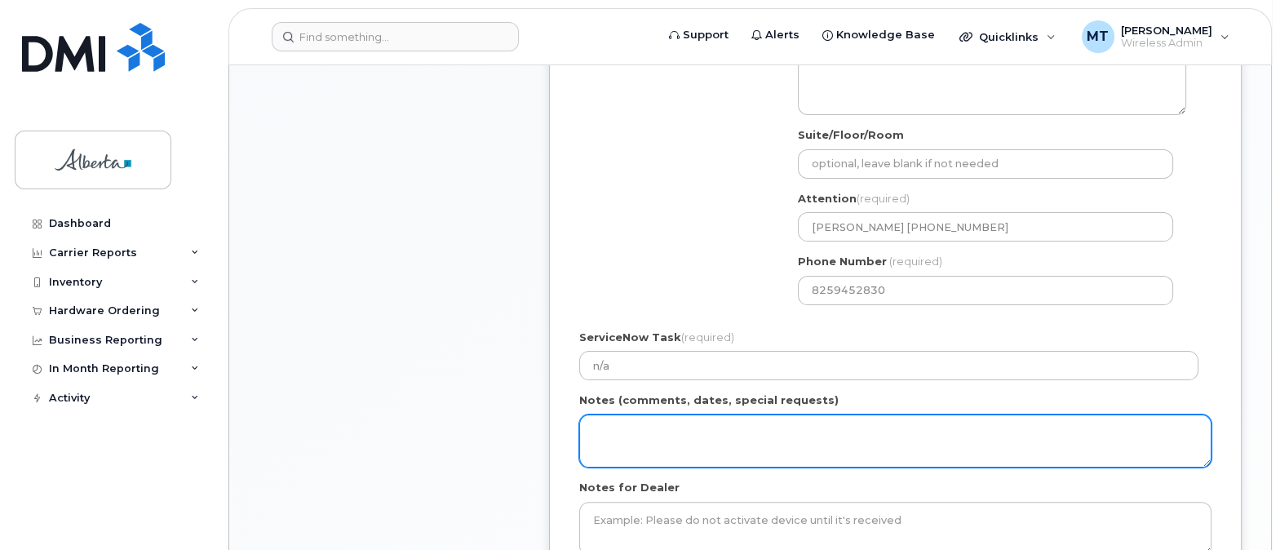
click at [603, 431] on textarea "Notes (comments, dates, special requests)" at bounding box center [895, 442] width 632 height 54
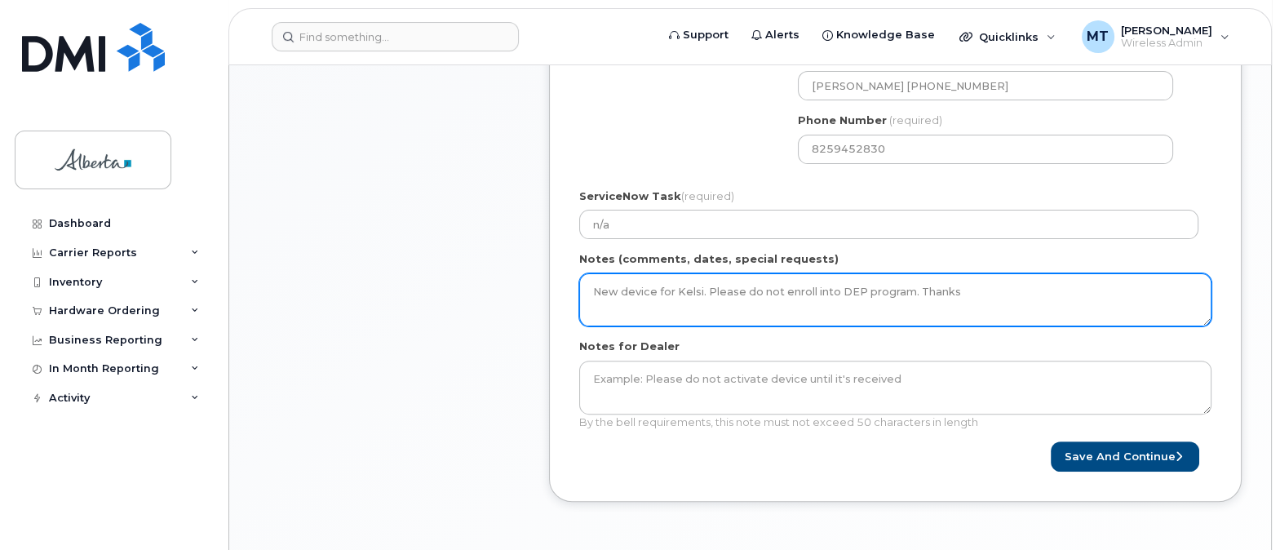
scroll to position [752, 0]
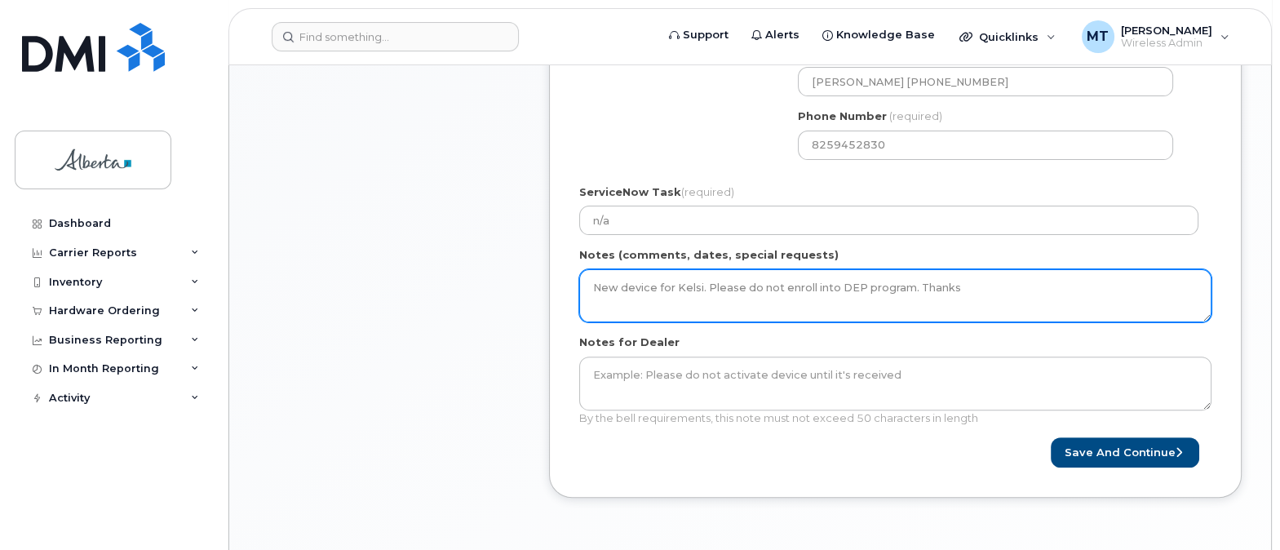
drag, startPoint x: 591, startPoint y: 285, endPoint x: 699, endPoint y: 281, distance: 107.8
click at [699, 281] on textarea "New device for Kelsi. Please do not enroll into DEP program. Thanks" at bounding box center [895, 296] width 632 height 54
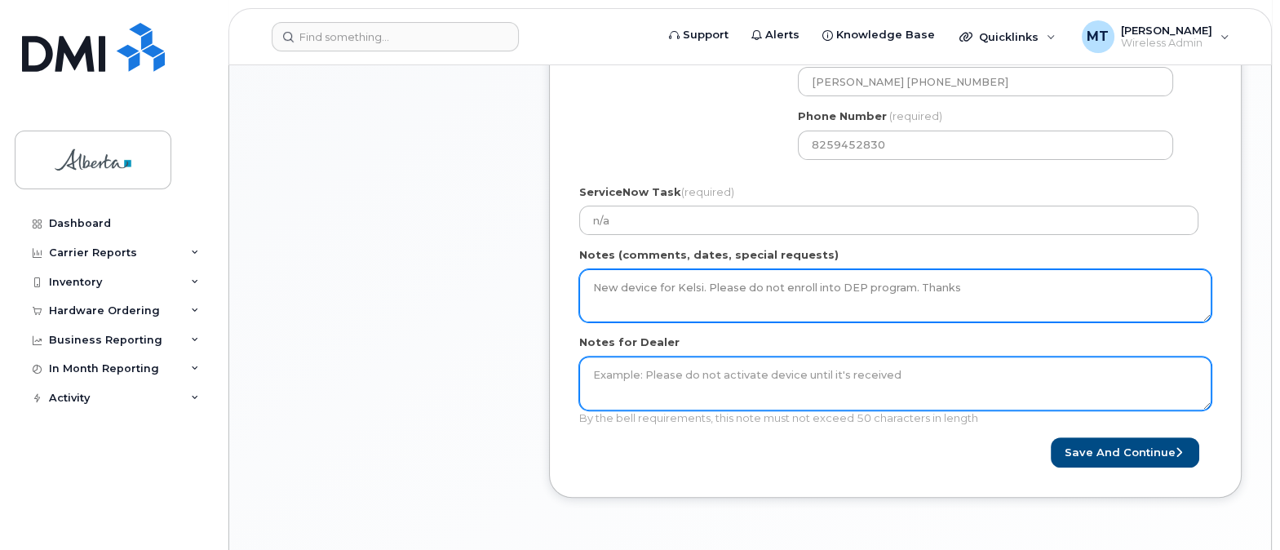
type textarea "New device for Kelsi. Please do not enroll into DEP program. Thanks"
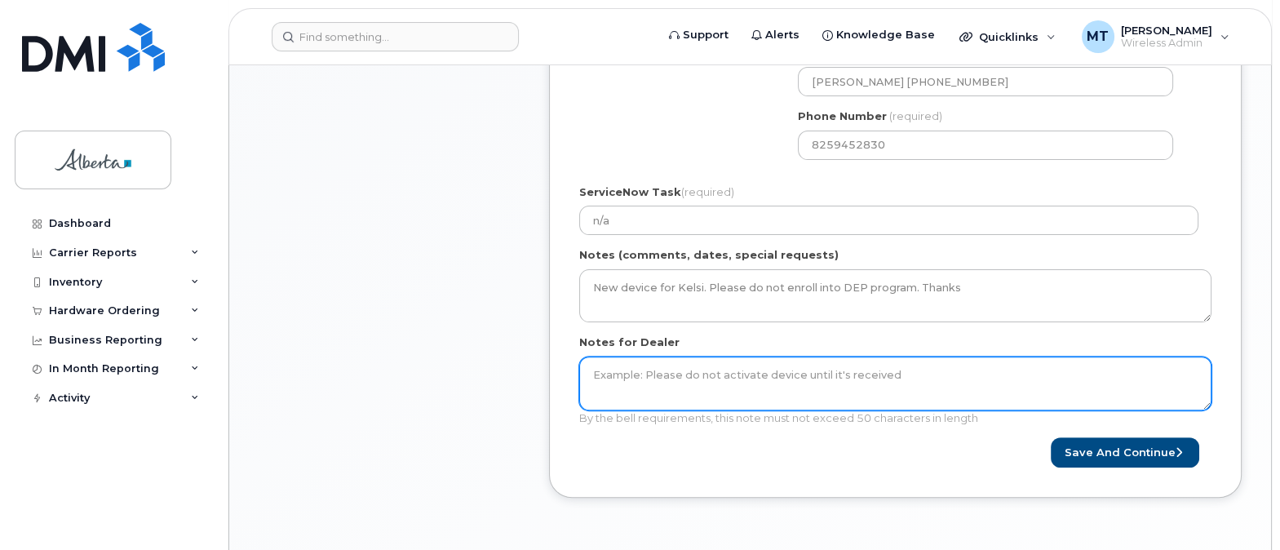
click at [610, 373] on textarea "Notes for Dealer" at bounding box center [895, 384] width 632 height 54
paste textarea "New device for Kelsi"
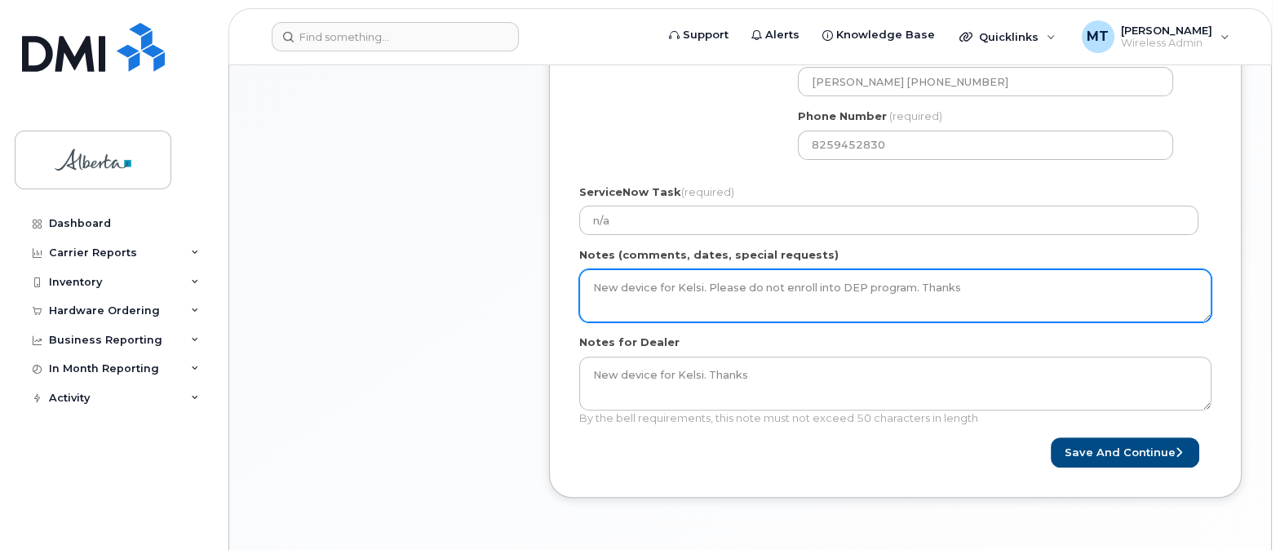
drag, startPoint x: 937, startPoint y: 285, endPoint x: 557, endPoint y: 281, distance: 380.3
click at [557, 281] on div "Created By Miriam Tejera Soler Requested By Notify the following emails about o…" at bounding box center [895, 30] width 693 height 936
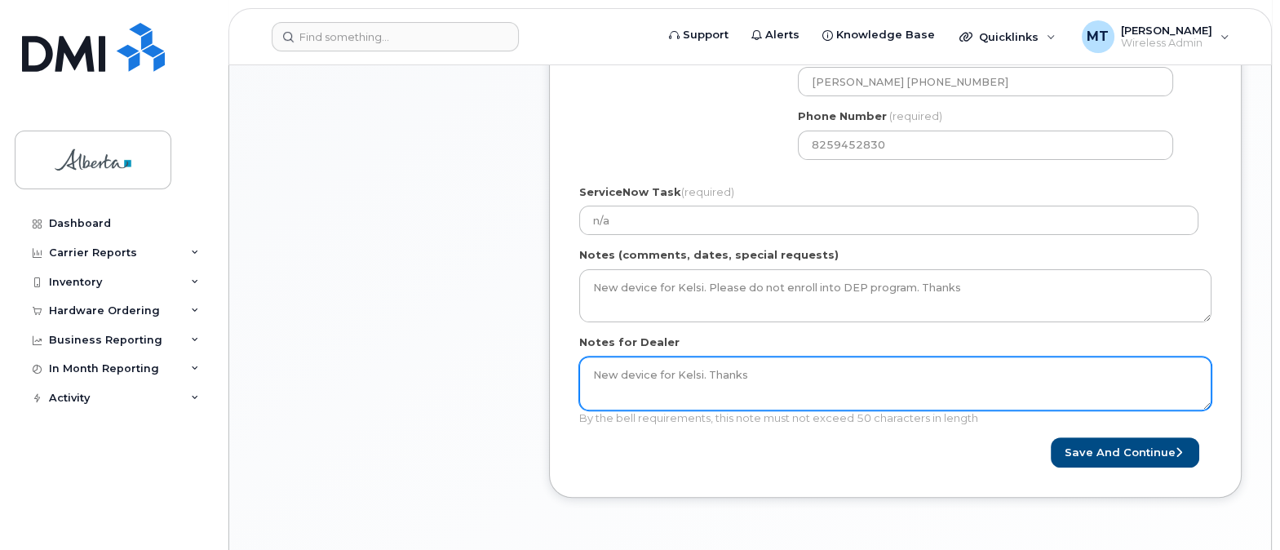
drag, startPoint x: 752, startPoint y: 369, endPoint x: 583, endPoint y: 366, distance: 168.9
click at [583, 366] on textarea "New device for Kelsi. Thanks" at bounding box center [895, 384] width 632 height 54
paste textarea "Please do not enroll into DE"
drag, startPoint x: 708, startPoint y: 370, endPoint x: 867, endPoint y: 368, distance: 158.3
click at [867, 368] on textarea "New device for Kelsi. Please do not enroll into DE" at bounding box center [895, 384] width 632 height 54
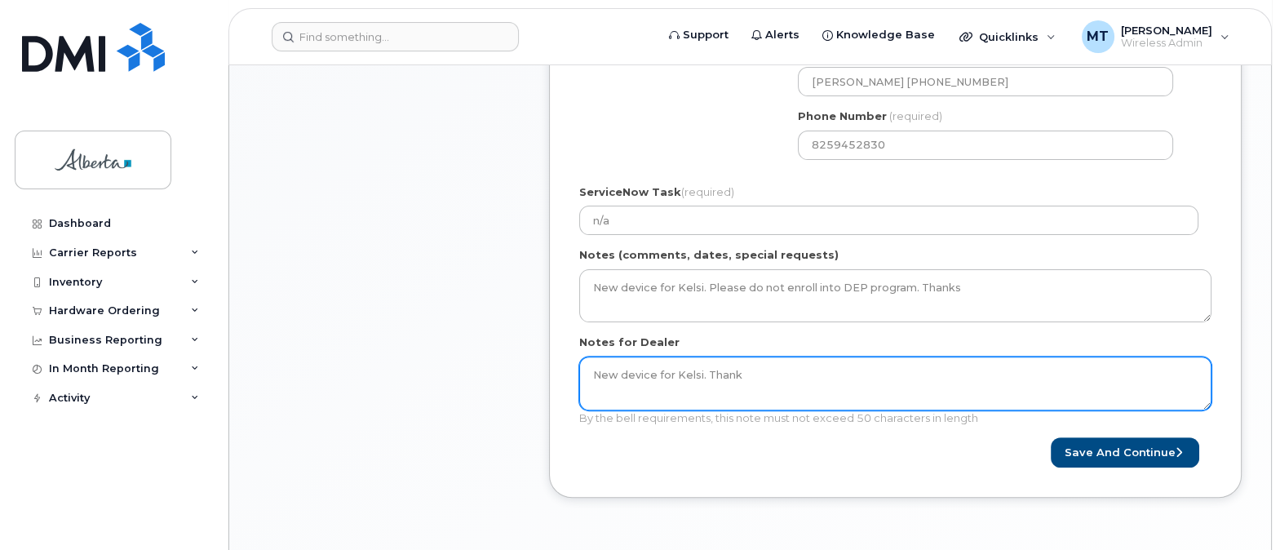
type textarea "New device for Kelsi. Thanks"
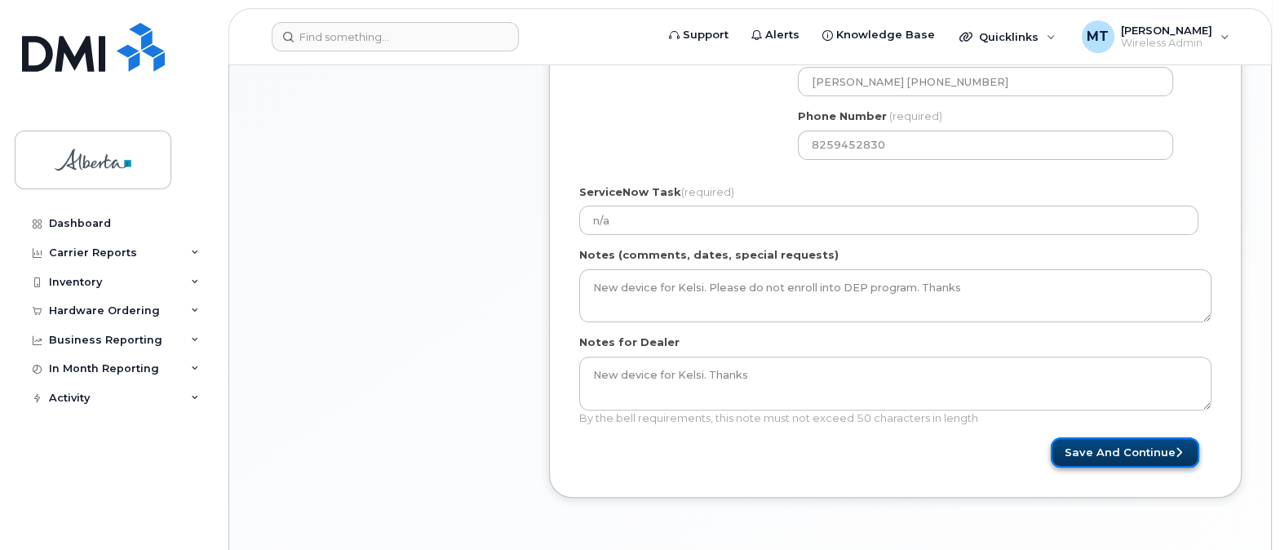
click at [1133, 445] on button "Save and Continue" at bounding box center [1125, 452] width 149 height 30
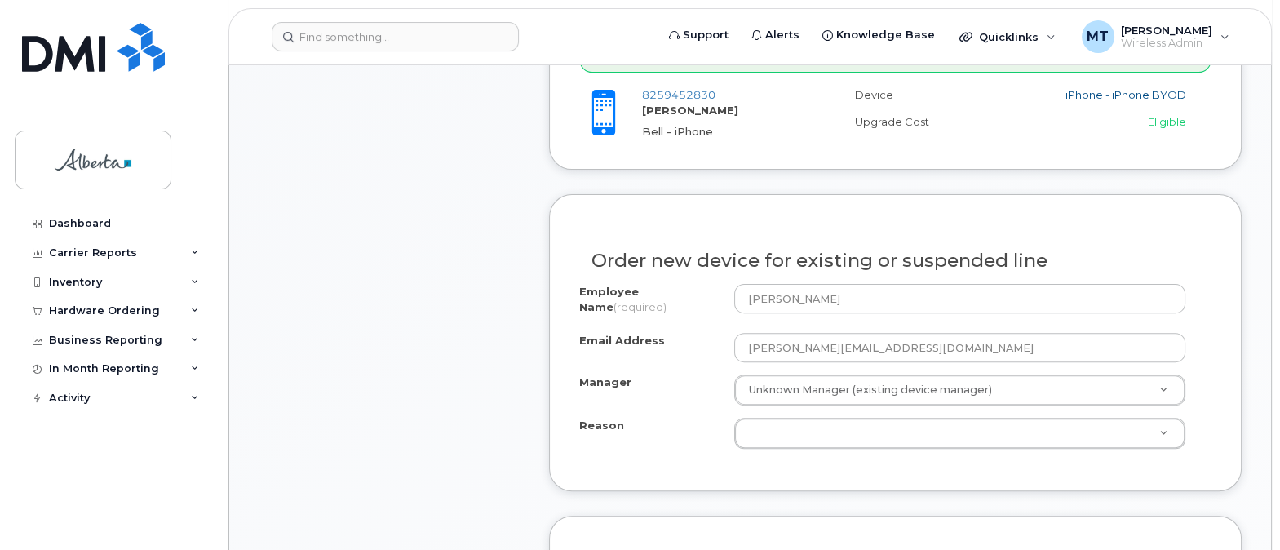
scroll to position [794, 0]
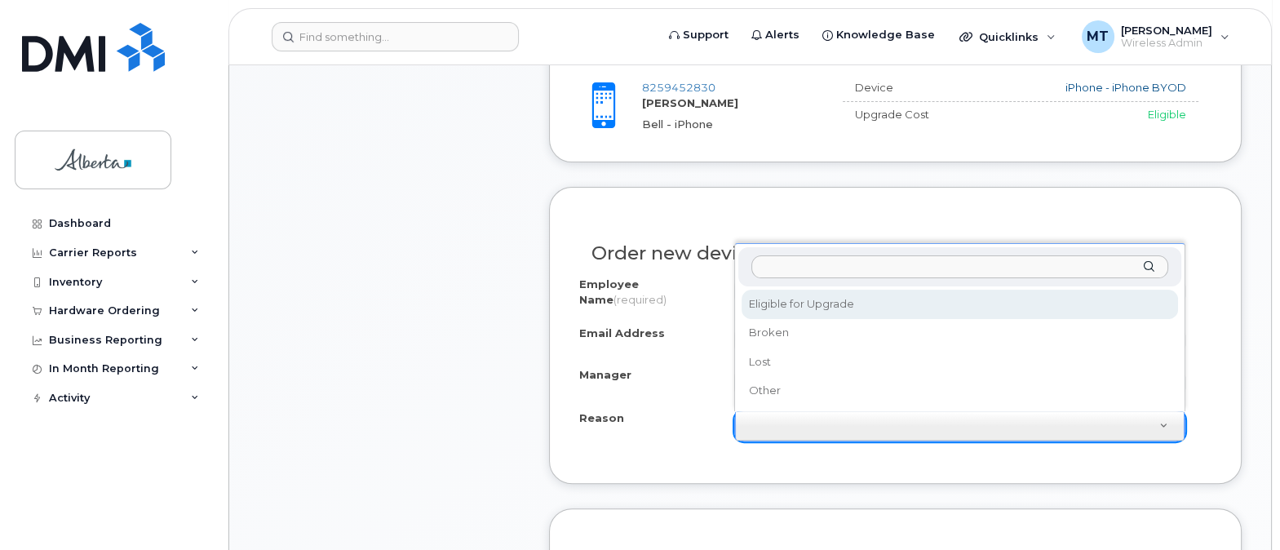
select select "eligible_for_upgrade"
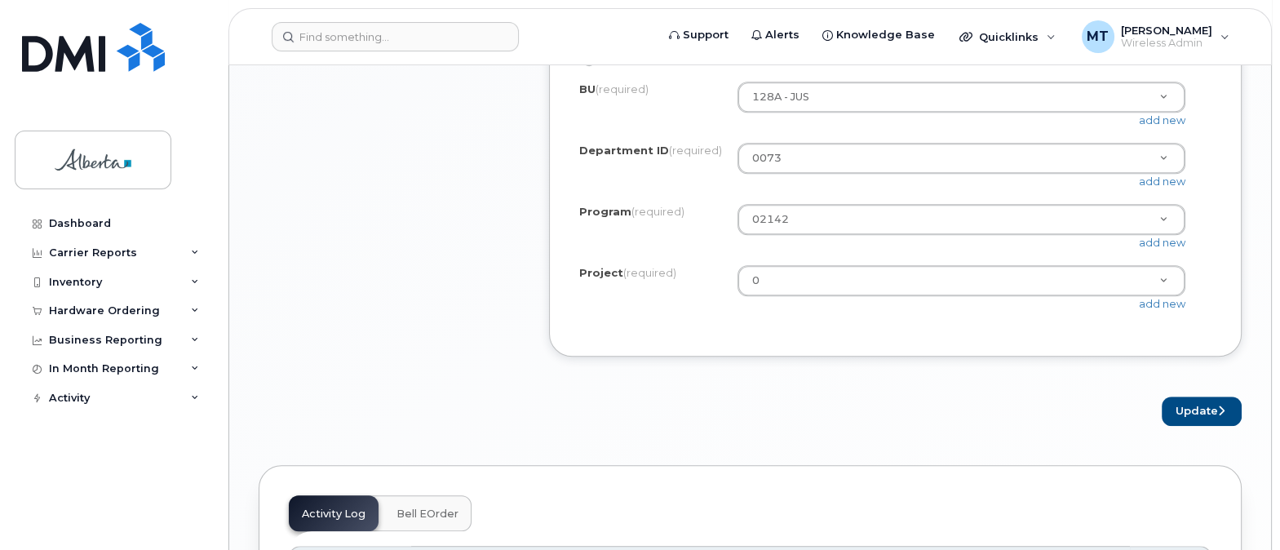
scroll to position [1613, 0]
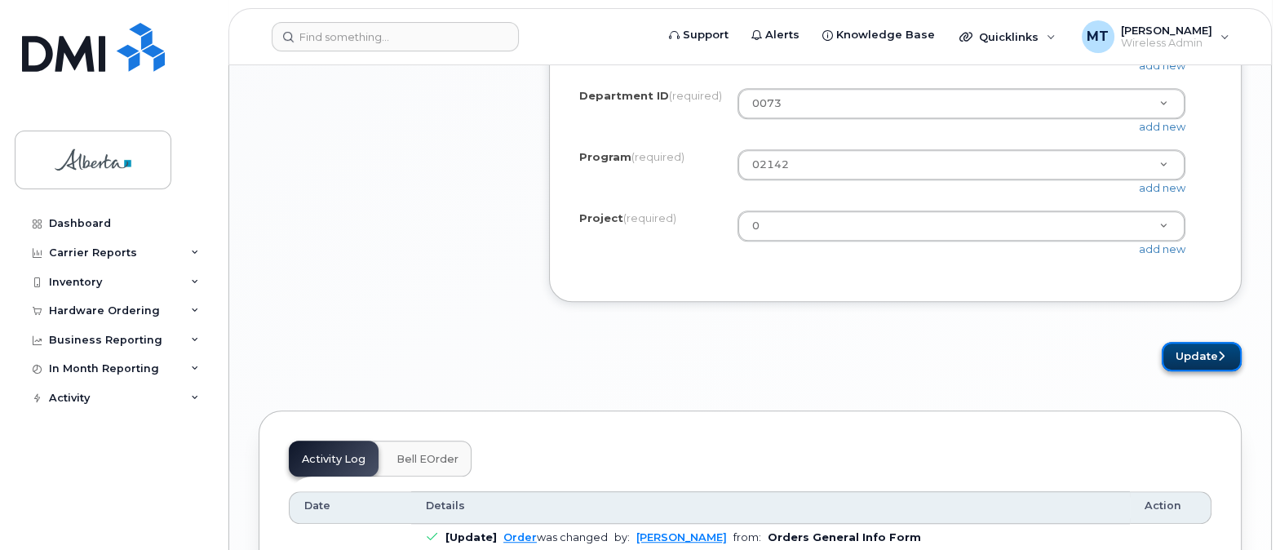
click at [1198, 363] on button "Update" at bounding box center [1202, 357] width 80 height 30
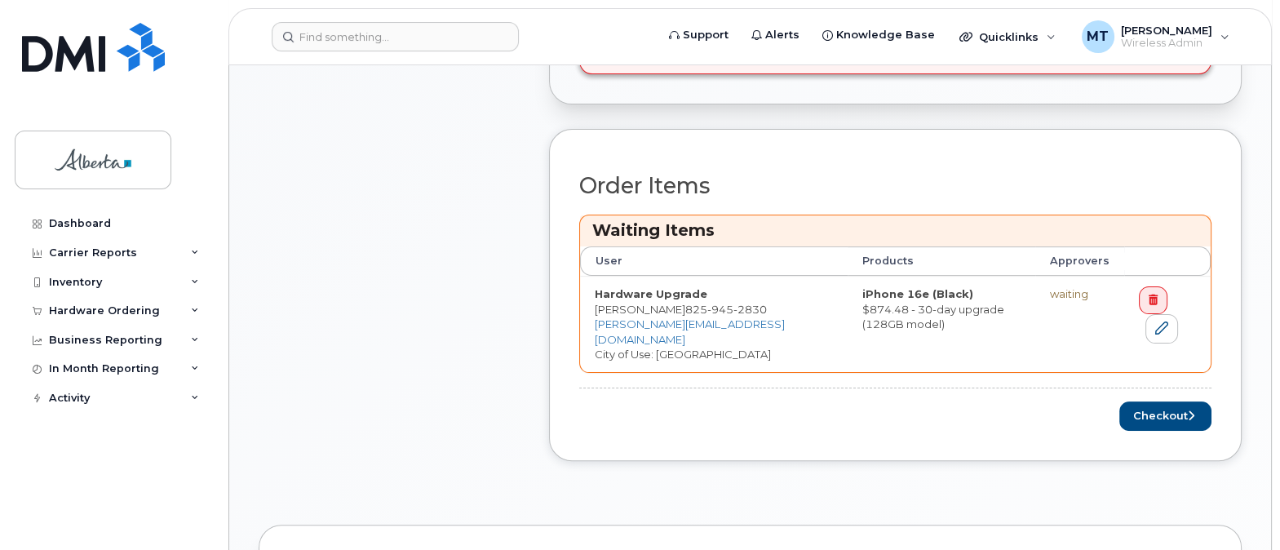
scroll to position [680, 0]
click at [1183, 399] on button "Checkout" at bounding box center [1166, 414] width 92 height 30
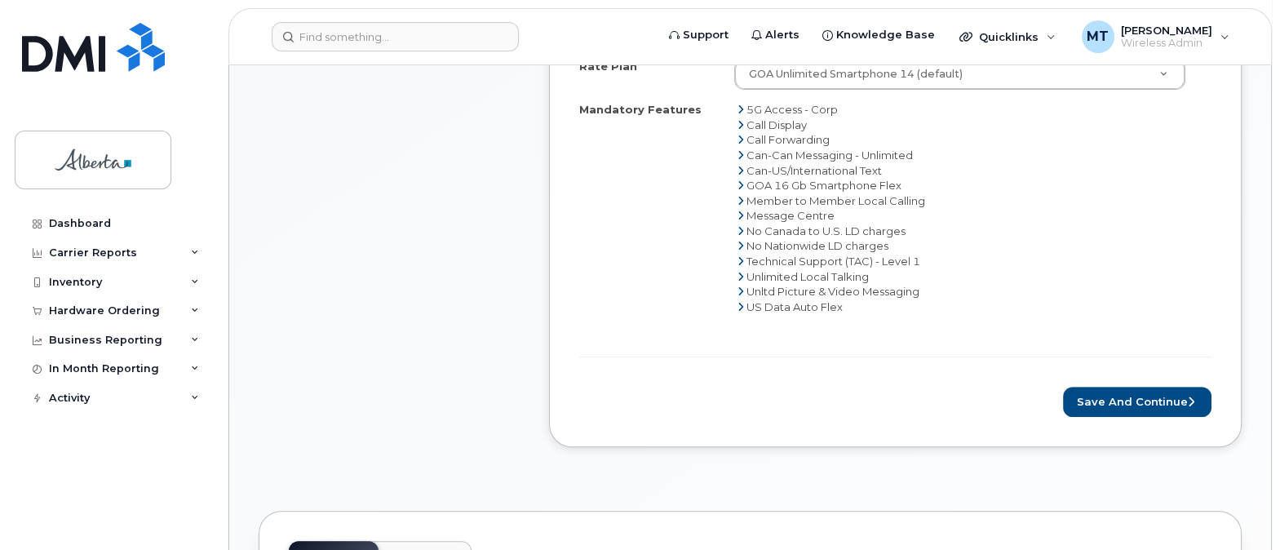
scroll to position [867, 0]
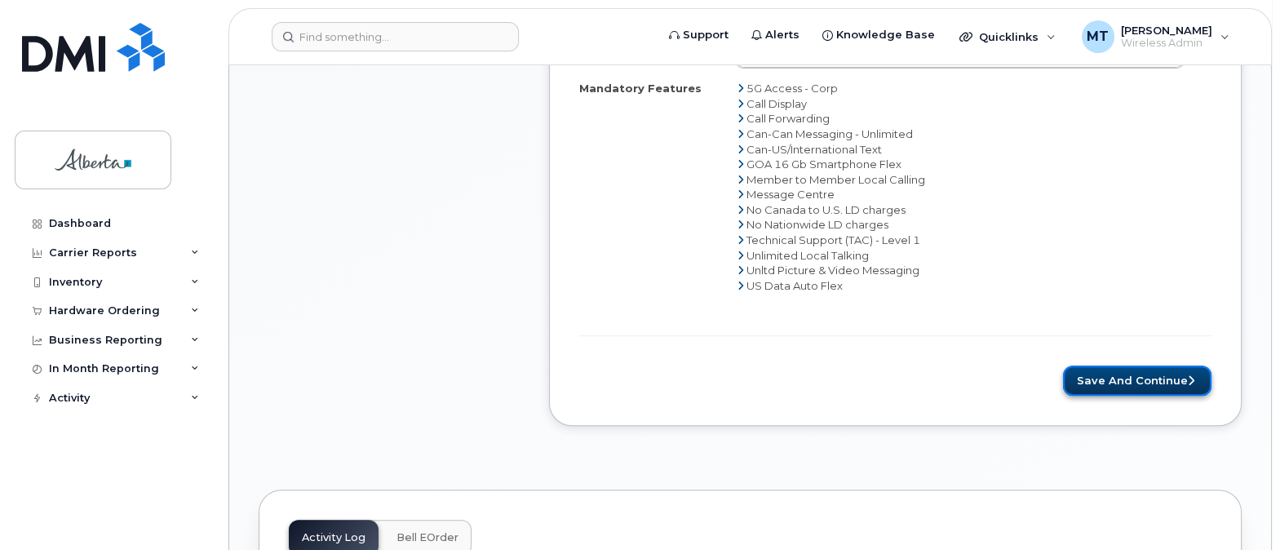
click at [1125, 370] on button "Save and Continue" at bounding box center [1137, 381] width 149 height 30
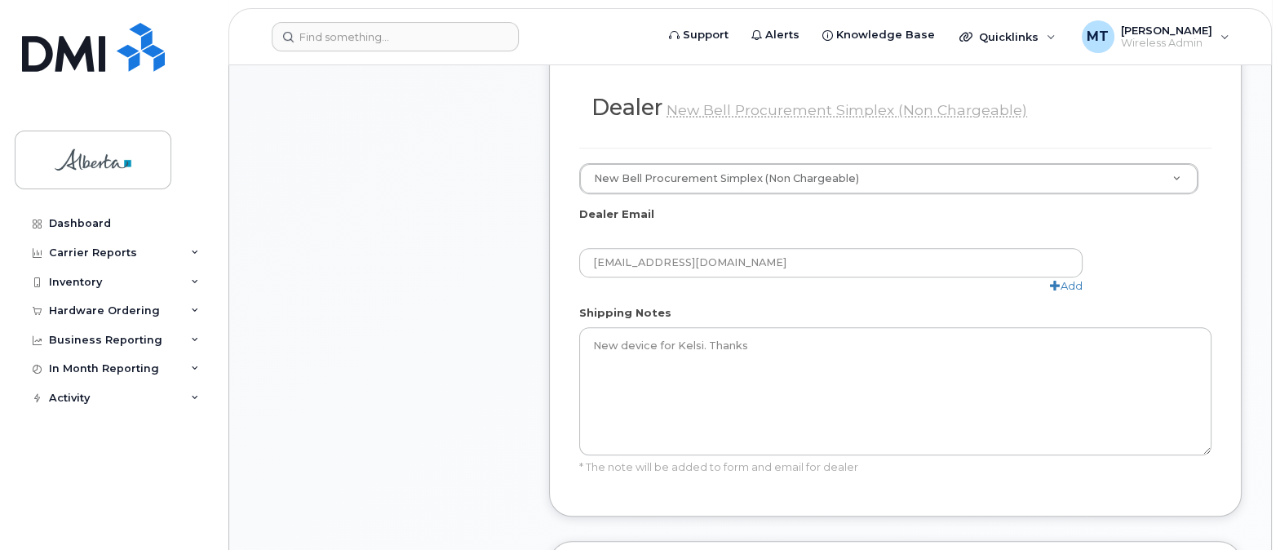
scroll to position [916, 0]
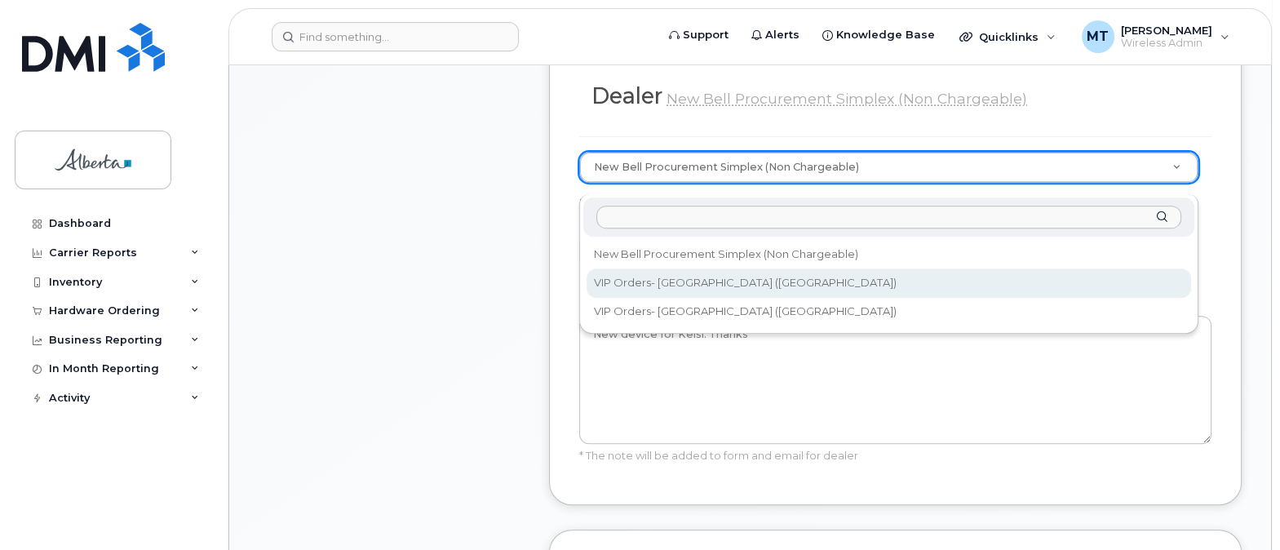
select select "233"
type input "[EMAIL_ADDRESS][DOMAIN_NAME]"
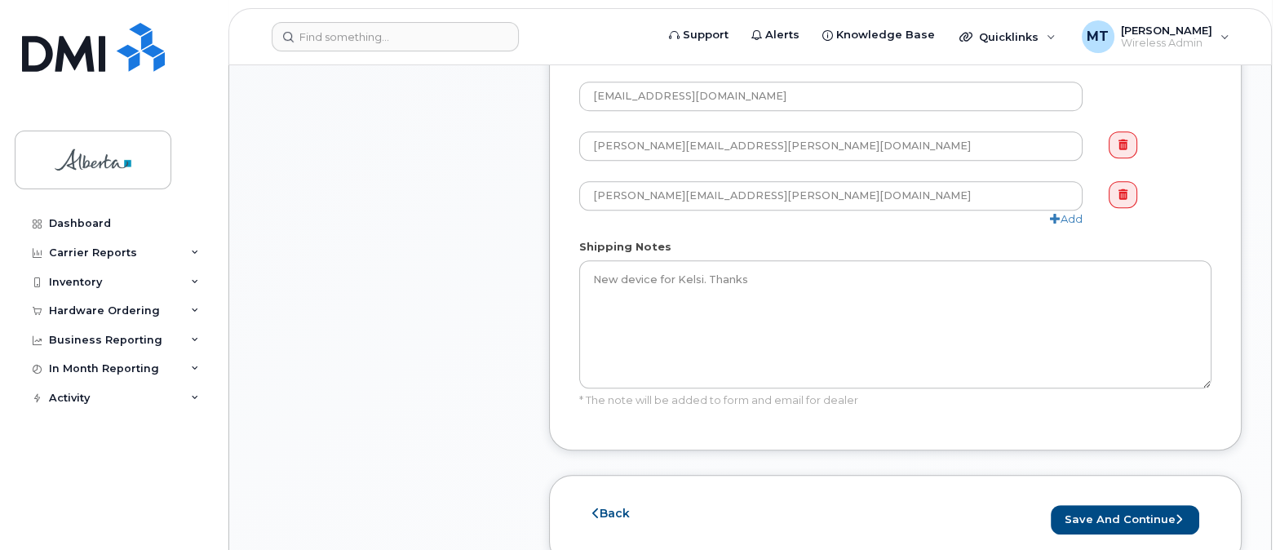
scroll to position [1083, 0]
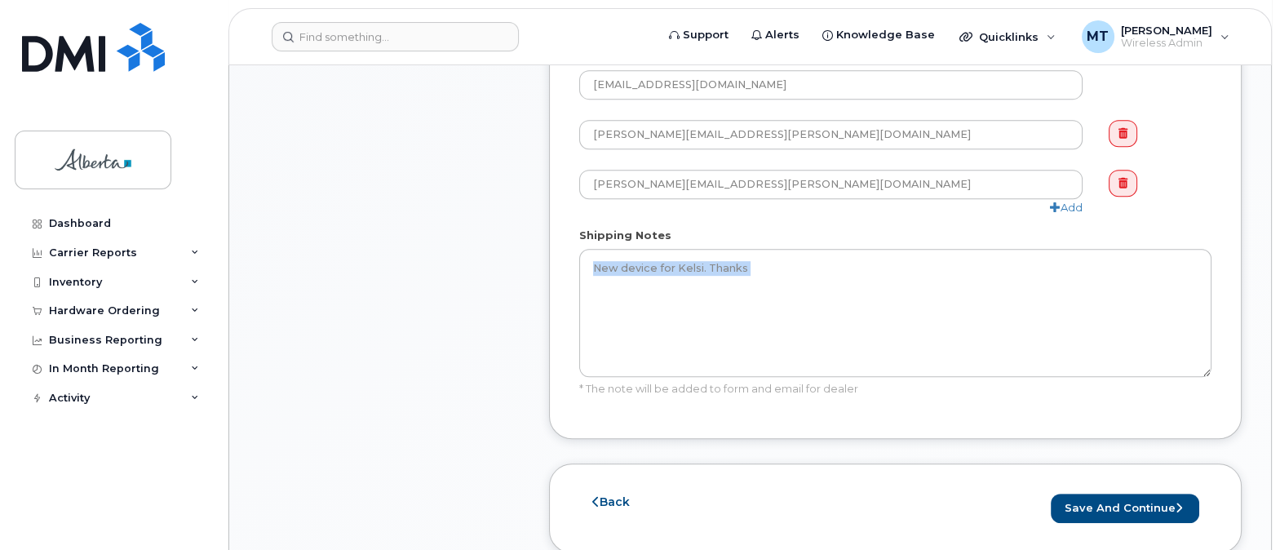
drag, startPoint x: 1280, startPoint y: 270, endPoint x: 1287, endPoint y: 251, distance: 20.2
click at [1280, 251] on html "Support Alerts Knowledge Base Quicklinks Suspend / Cancel Device Change SIM Car…" at bounding box center [640, 472] width 1280 height 3111
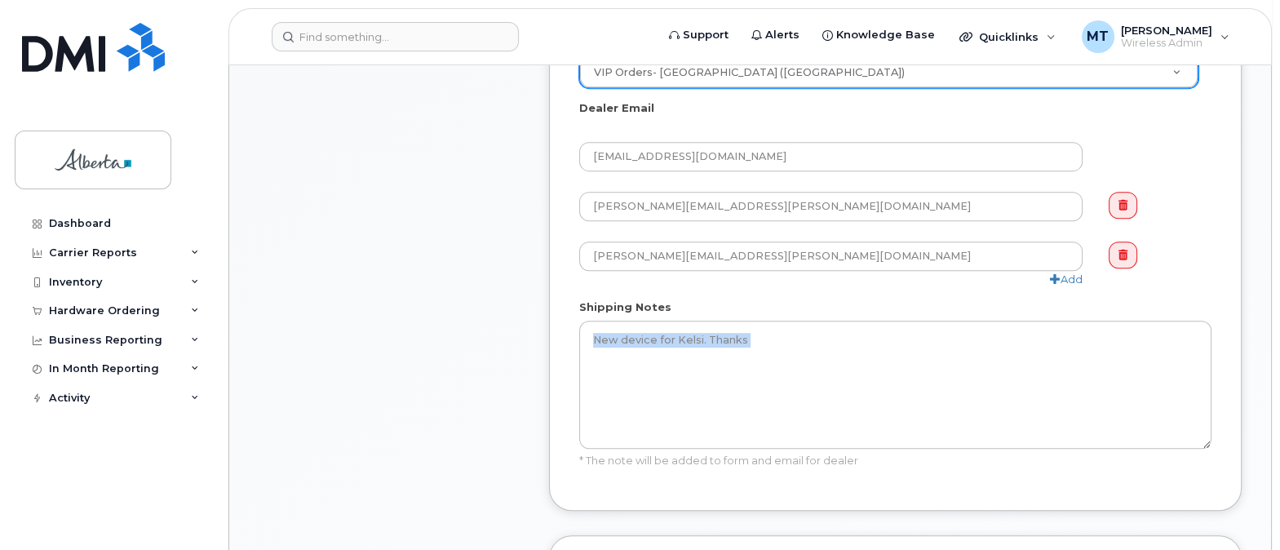
scroll to position [969, 0]
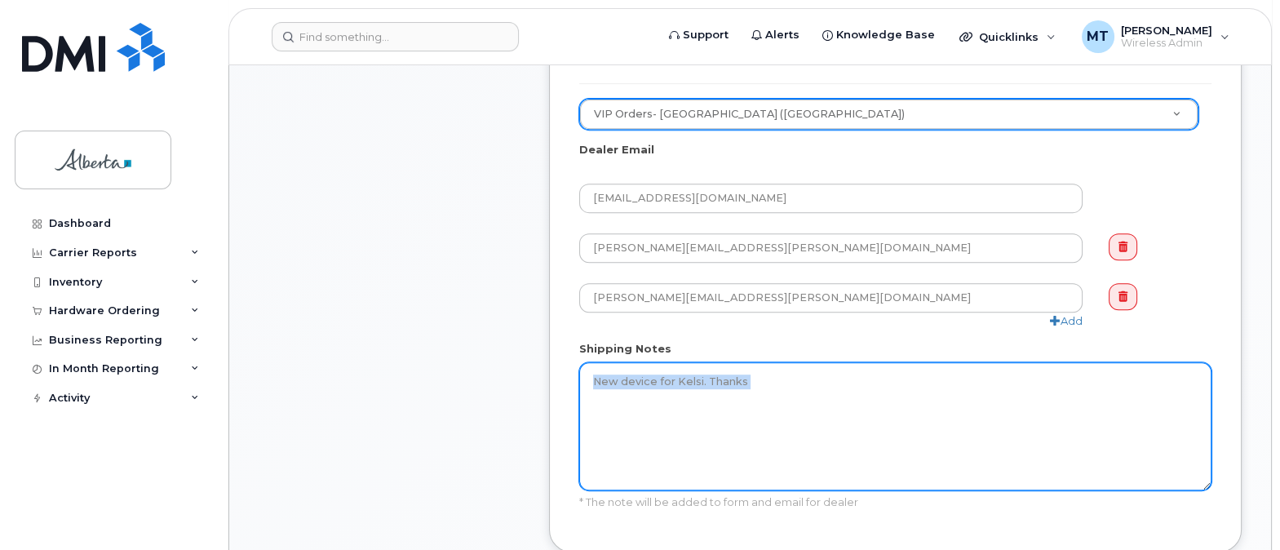
click at [701, 393] on textarea "New device for Kelsi. Thanks" at bounding box center [895, 426] width 632 height 128
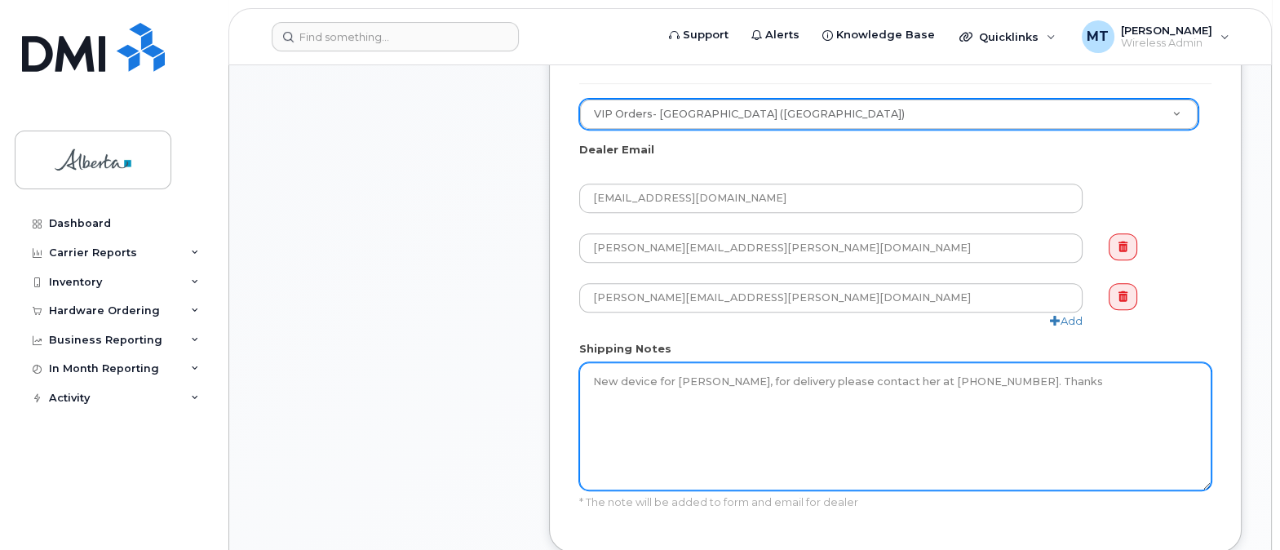
type textarea "New device for Kelsi, for delivery please contact her at 825-945-2830. Thanks"
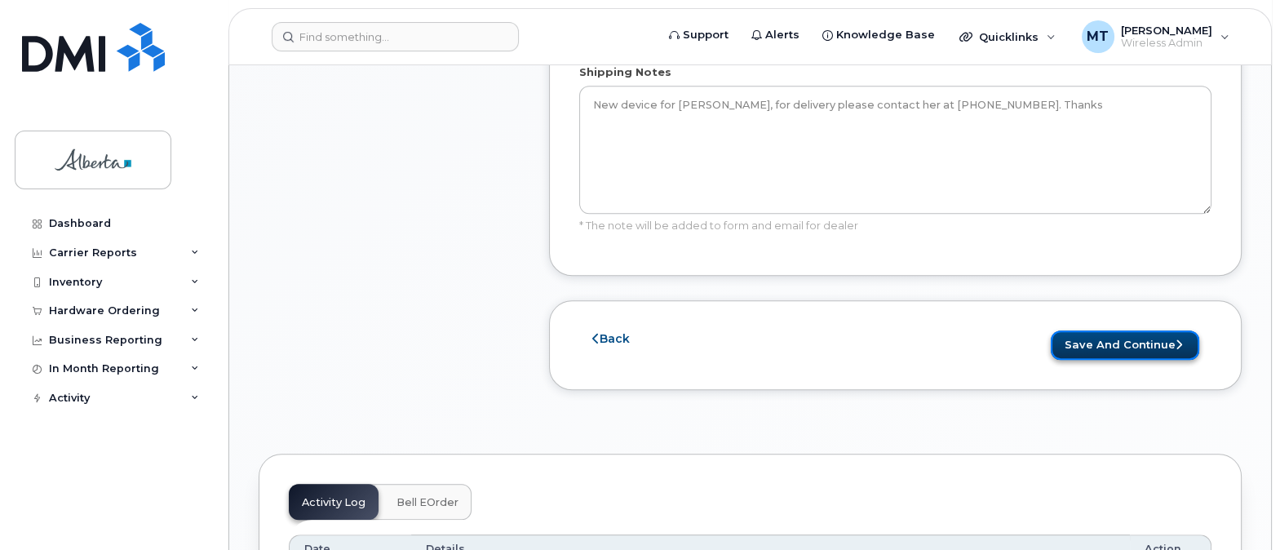
click at [1120, 351] on button "Save and Continue" at bounding box center [1125, 346] width 149 height 30
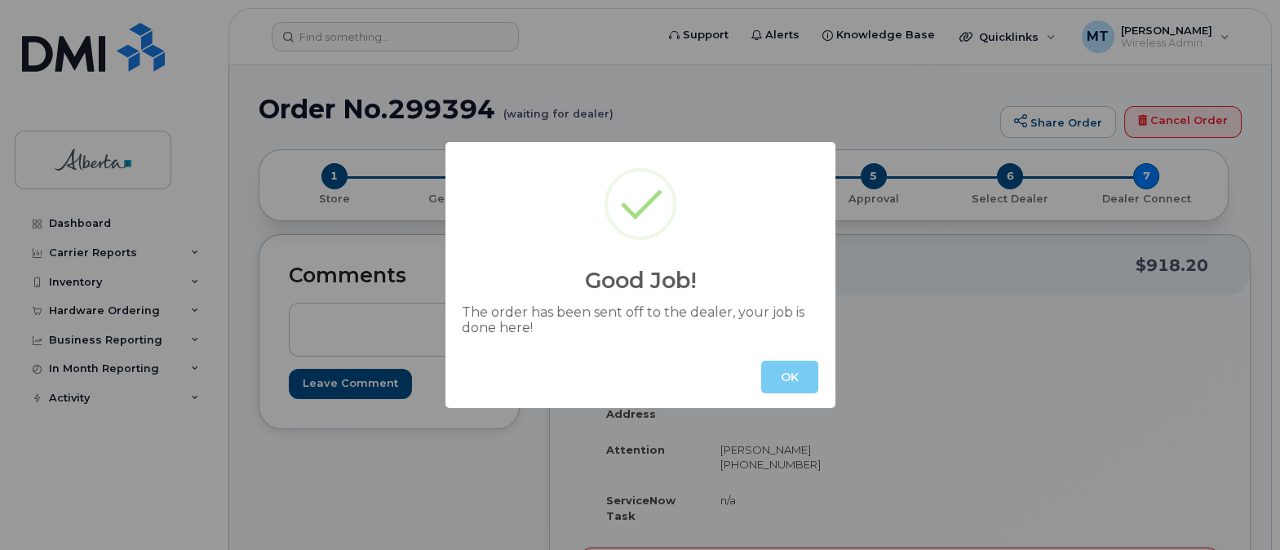
click at [791, 380] on button "OK" at bounding box center [789, 377] width 57 height 33
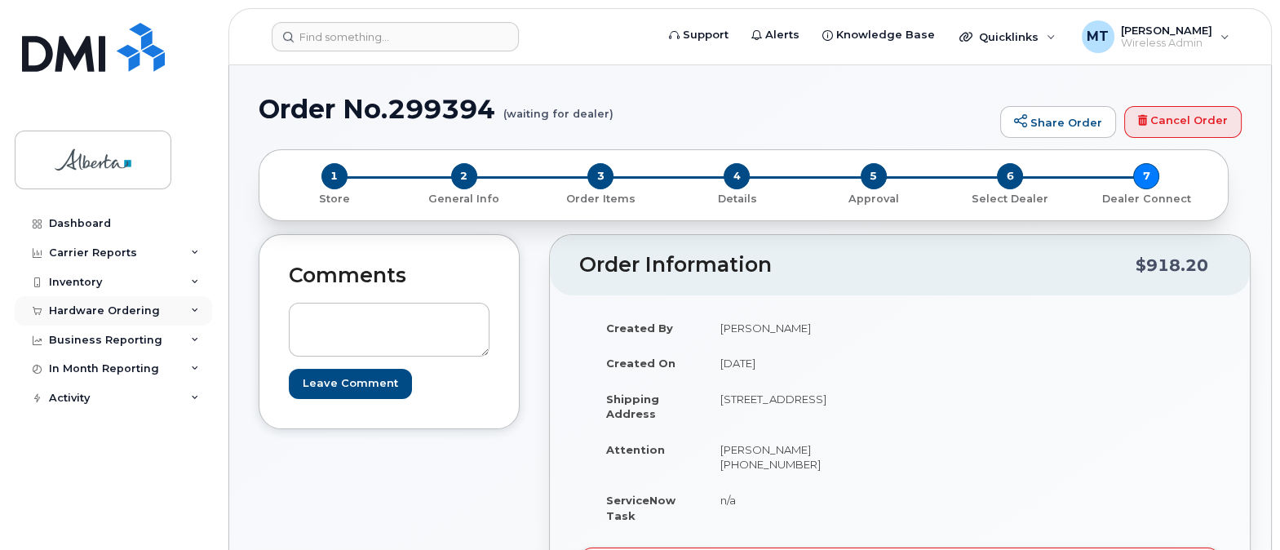
click at [95, 310] on div "Hardware Ordering" at bounding box center [104, 310] width 111 height 13
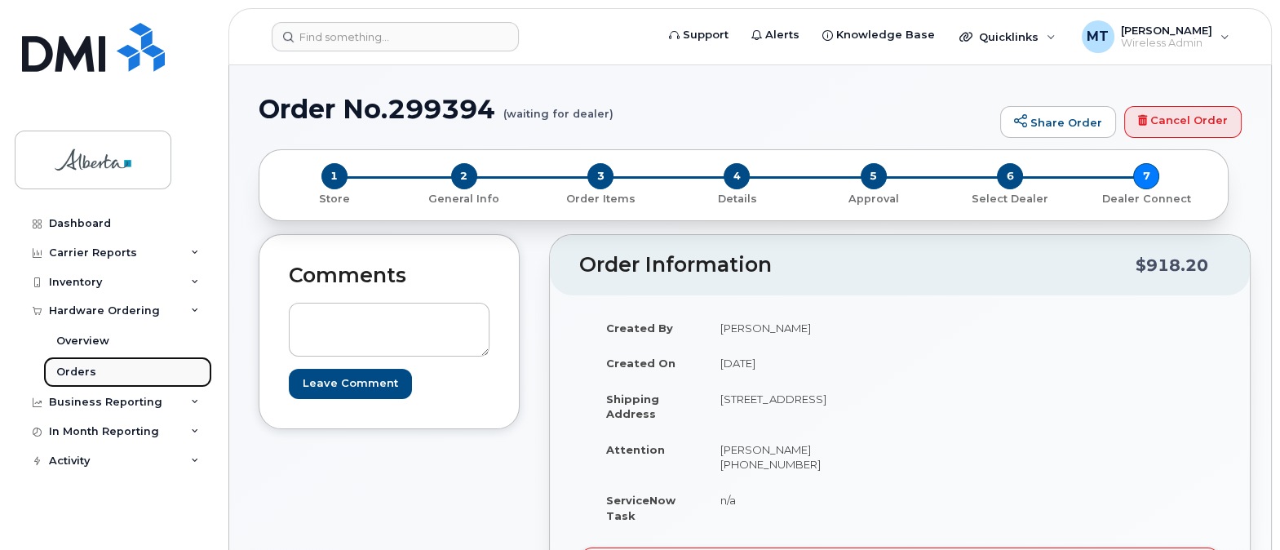
click at [88, 369] on div "Orders" at bounding box center [76, 372] width 40 height 15
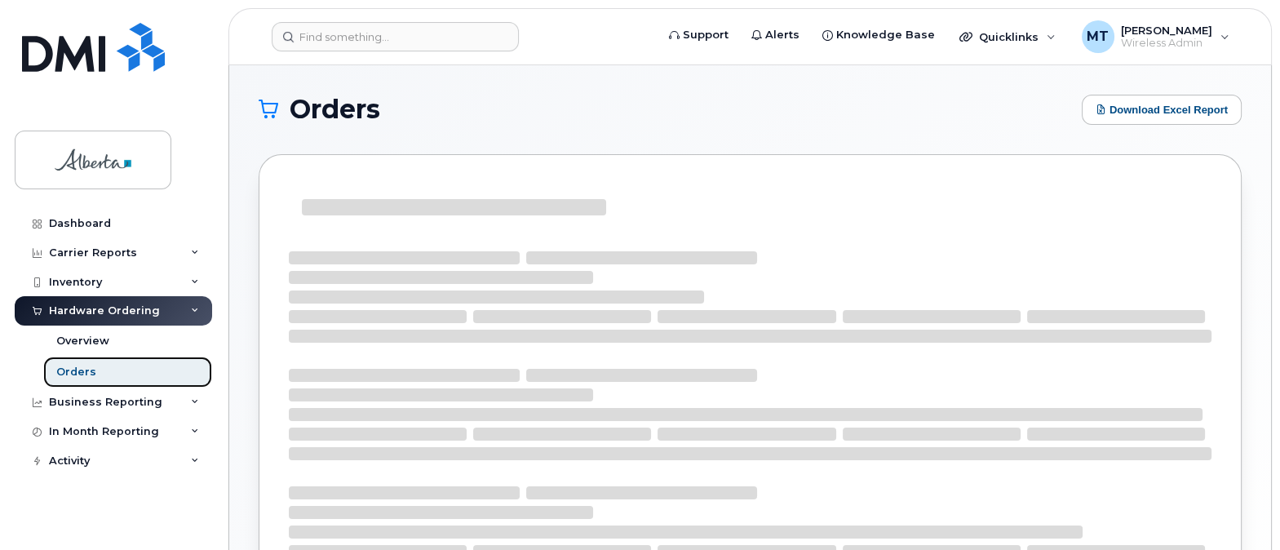
click at [86, 368] on div "Orders" at bounding box center [76, 372] width 40 height 15
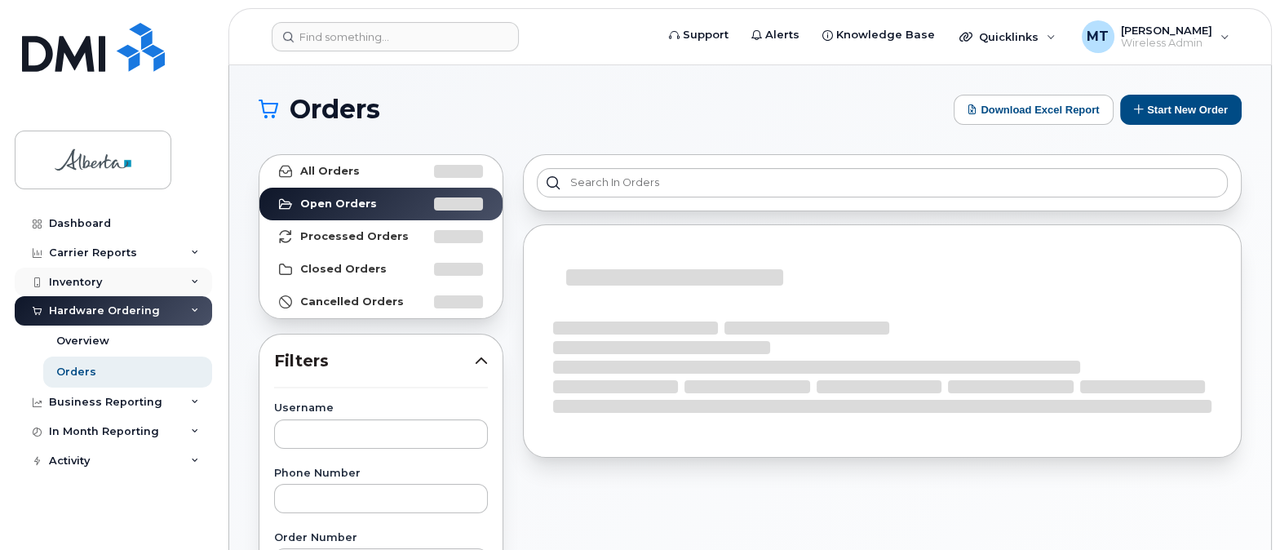
click at [104, 276] on div "Inventory" at bounding box center [113, 282] width 197 height 29
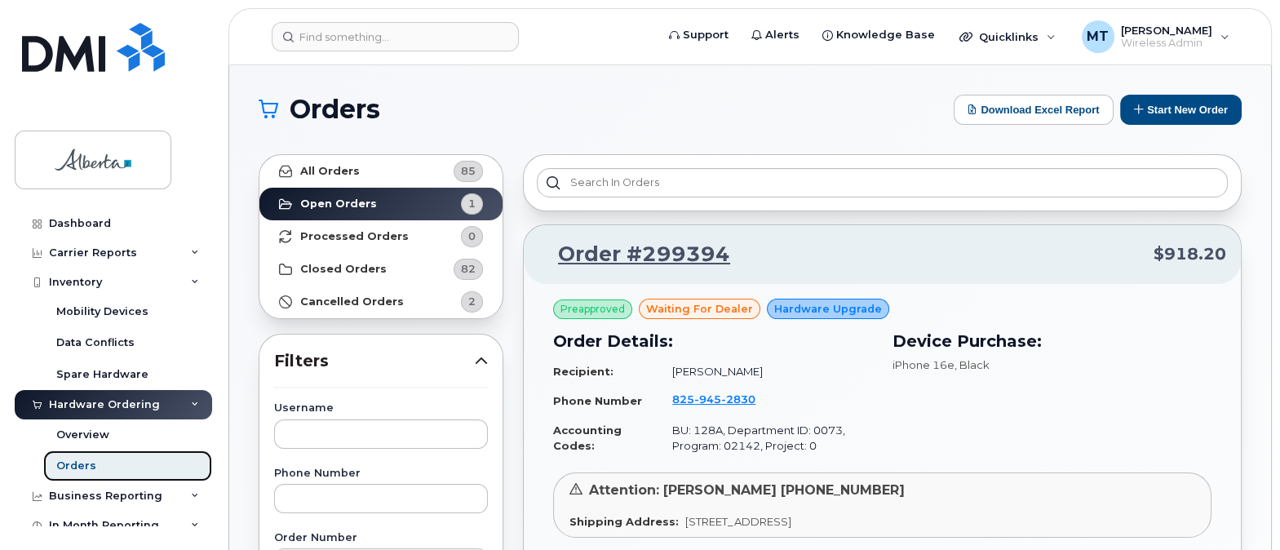
click at [82, 459] on div "Orders" at bounding box center [76, 466] width 40 height 15
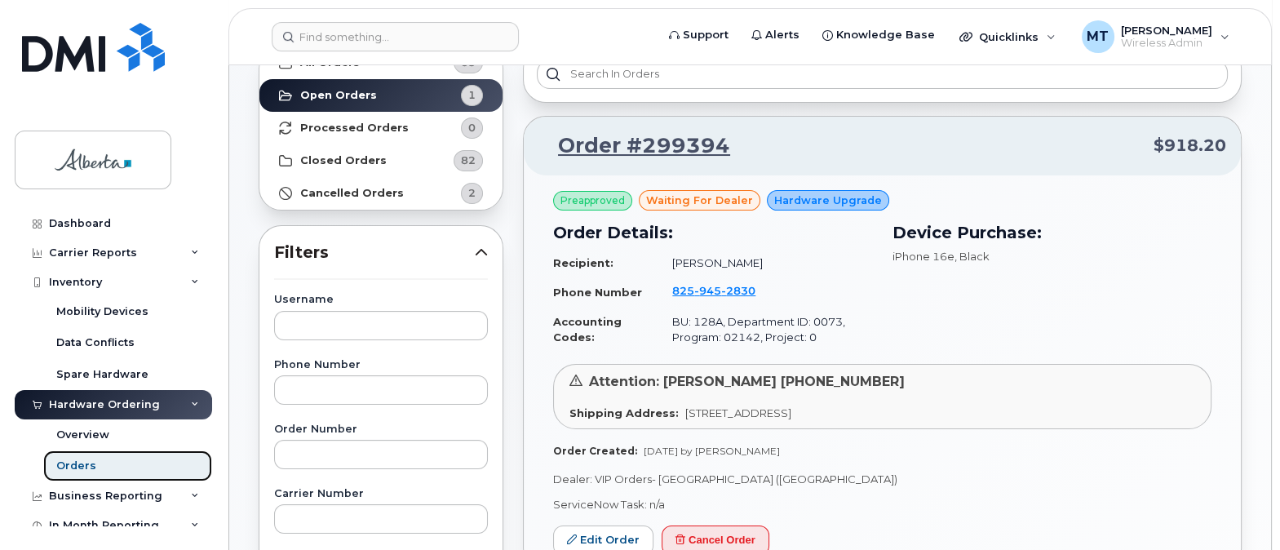
scroll to position [131, 0]
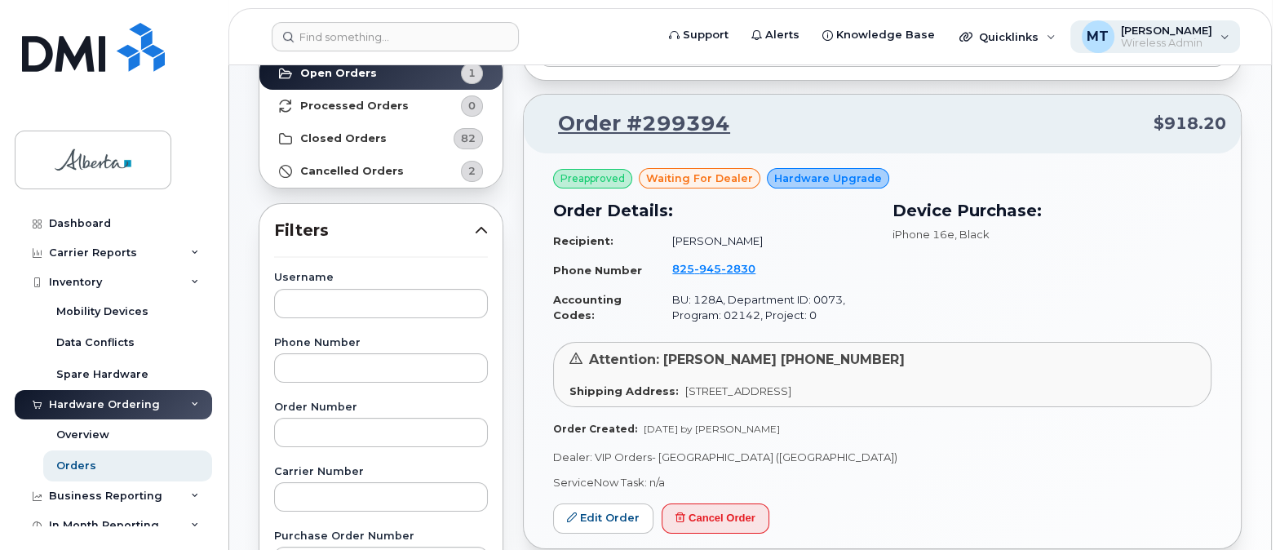
click at [1195, 40] on span "Wireless Admin" at bounding box center [1166, 43] width 91 height 13
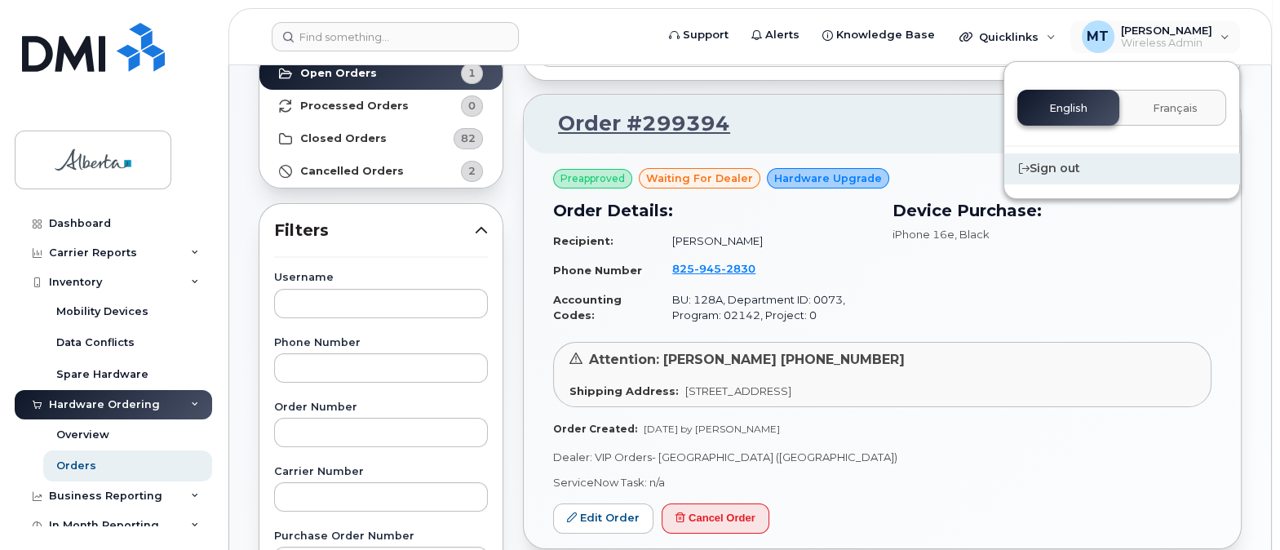
click at [1071, 163] on div "Sign out" at bounding box center [1122, 168] width 235 height 30
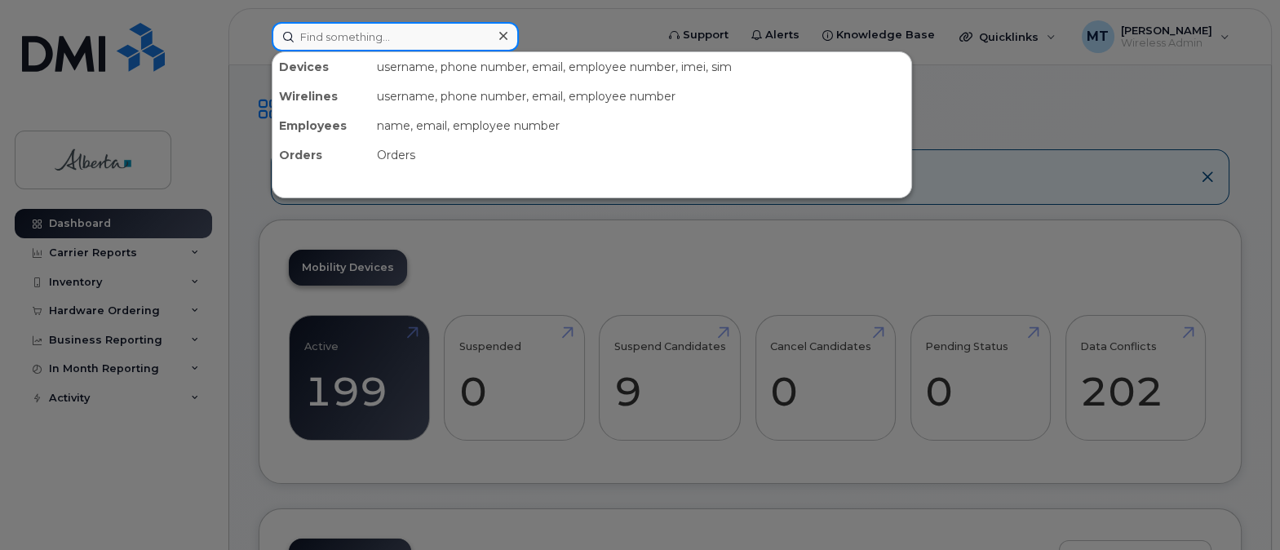
click at [339, 33] on input at bounding box center [395, 36] width 247 height 29
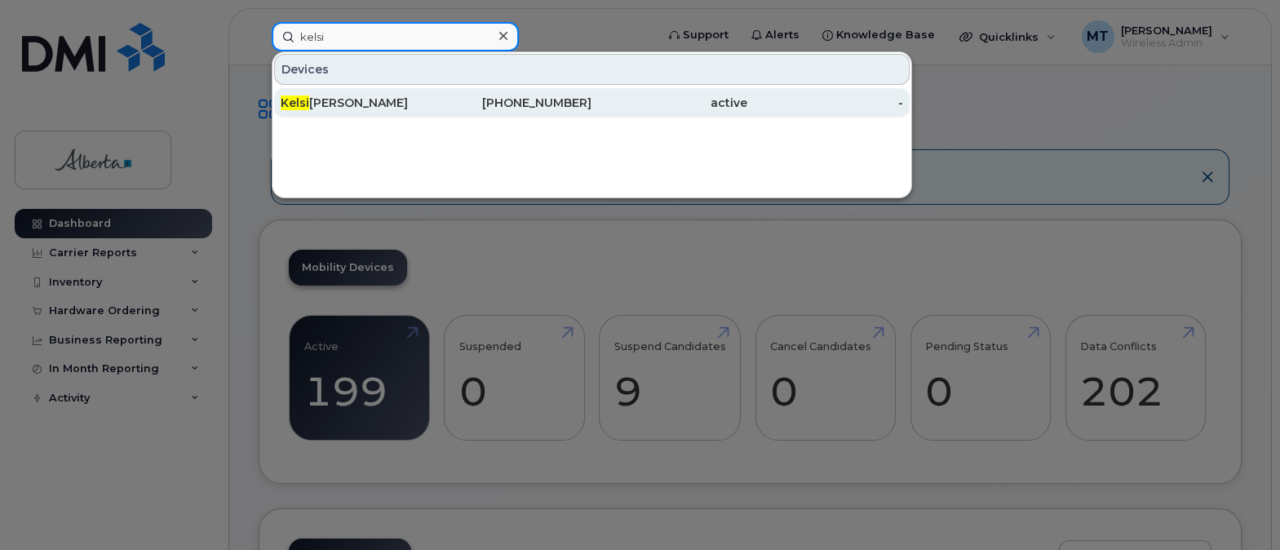
type input "kelsi"
click at [356, 100] on div "Kelsi Schmidek" at bounding box center [359, 103] width 156 height 16
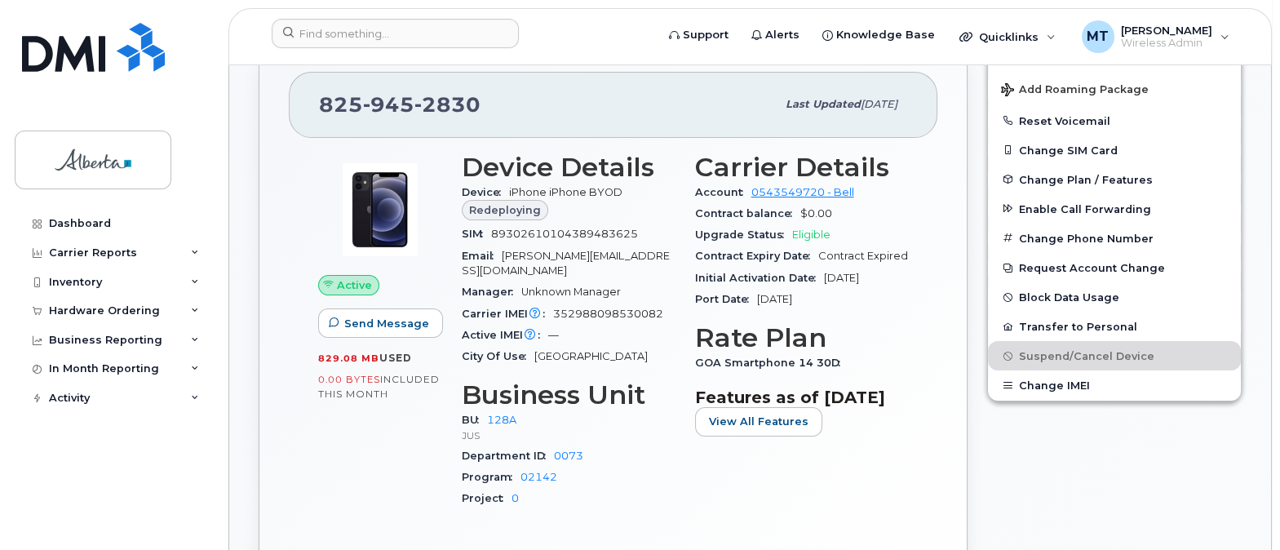
scroll to position [397, 0]
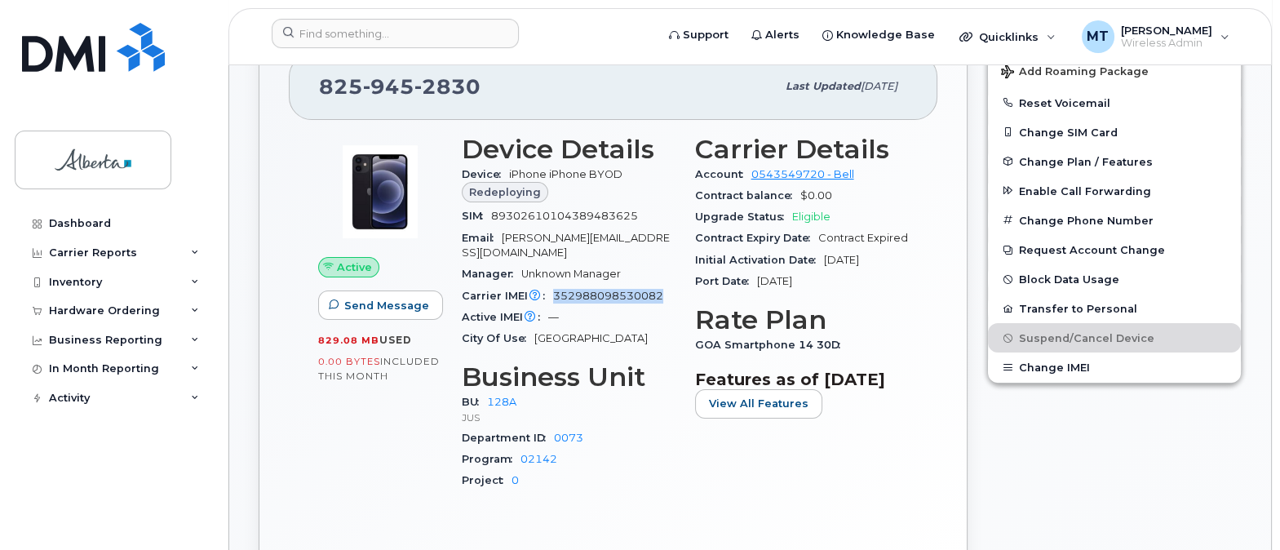
drag, startPoint x: 552, startPoint y: 292, endPoint x: 669, endPoint y: 293, distance: 116.7
click at [669, 293] on div "Carrier IMEI Carrier IMEI is reported during the last billing cycle or change o…" at bounding box center [569, 296] width 214 height 21
drag, startPoint x: 459, startPoint y: 292, endPoint x: 668, endPoint y: 293, distance: 208.9
click at [668, 293] on div "Device Details Device iPhone iPhone BYOD Redeploying SIM [TECHNICAL_ID] Email […" at bounding box center [568, 320] width 233 height 390
copy div "Carrier IMEI Carrier IMEI is reported during the last billing cycle or change o…"
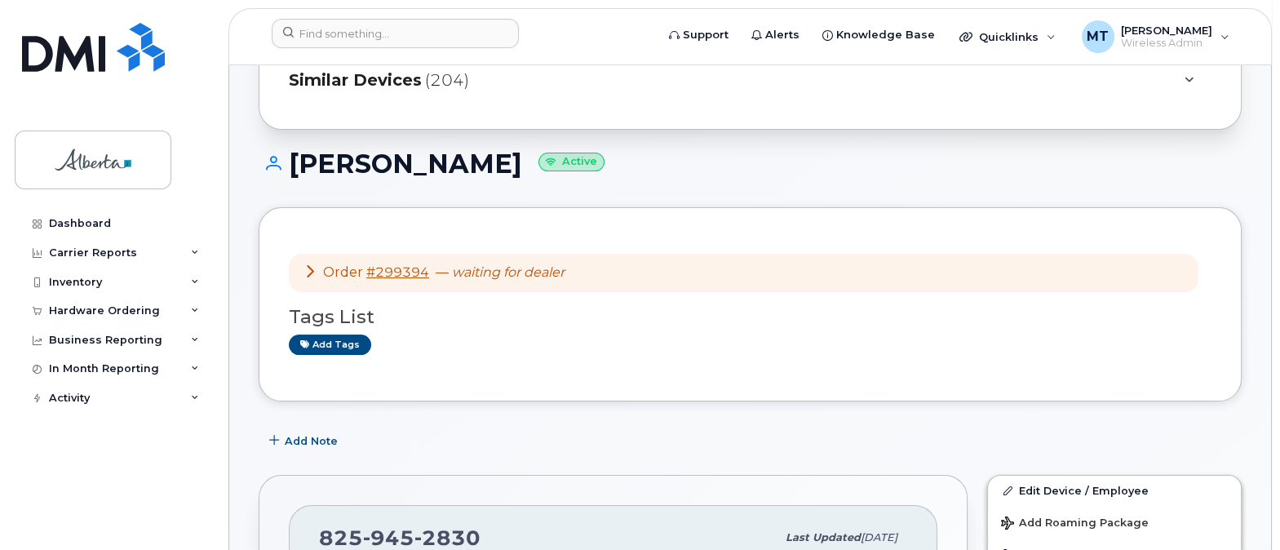
scroll to position [0, 0]
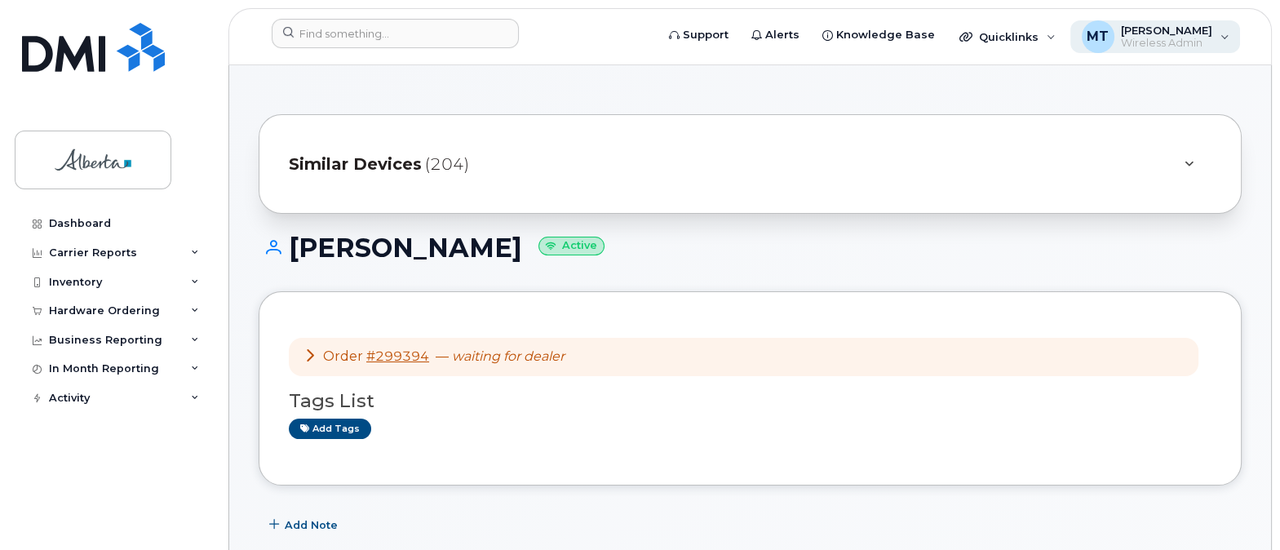
click at [1225, 34] on div "MT [PERSON_NAME] Wireless Admin" at bounding box center [1156, 36] width 171 height 33
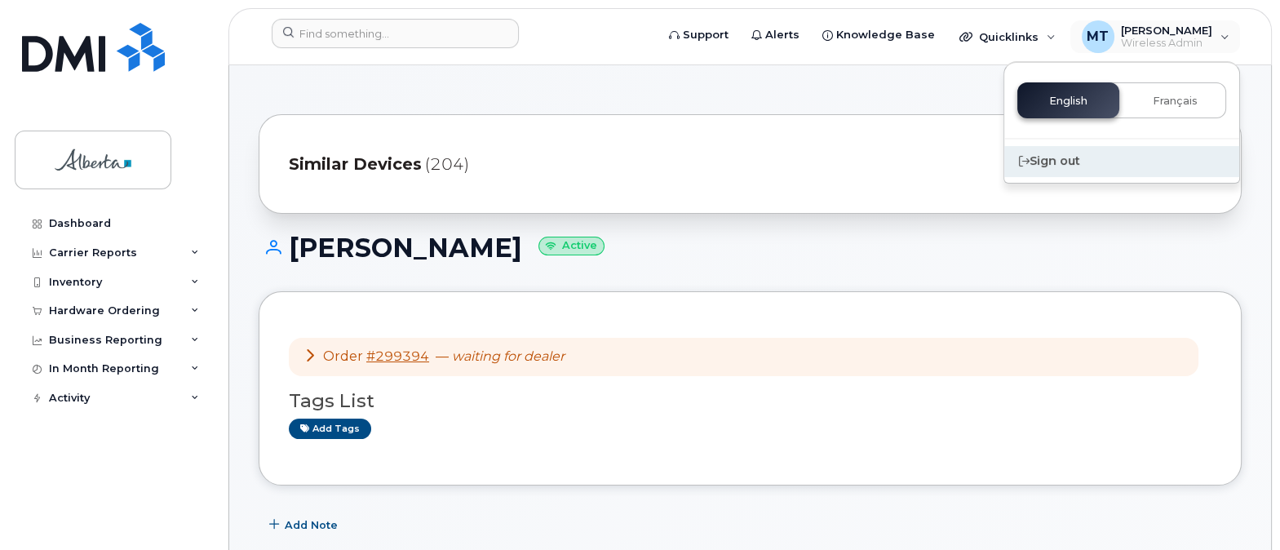
click at [1041, 159] on div "Sign out" at bounding box center [1122, 161] width 235 height 30
